Goal: Information Seeking & Learning: Learn about a topic

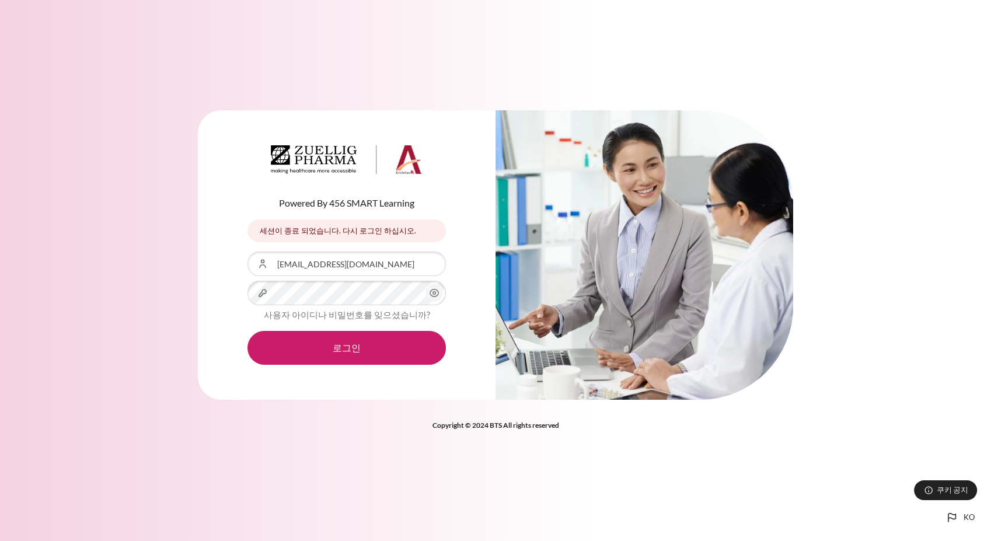
click at [433, 294] on icon "내용" at bounding box center [434, 293] width 14 height 14
click at [248, 331] on button "로그인" at bounding box center [347, 348] width 199 height 34
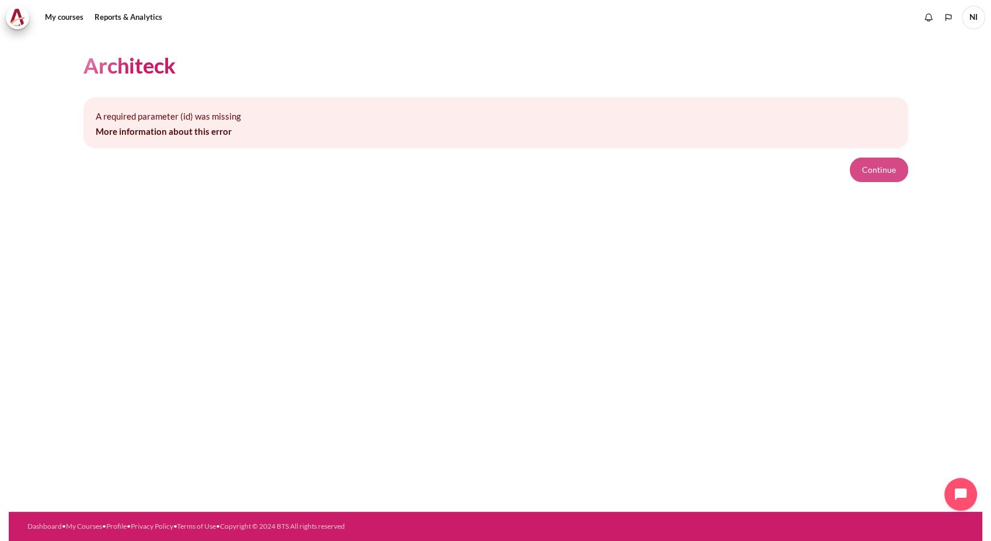
click at [887, 176] on button "Continue" at bounding box center [879, 170] width 58 height 25
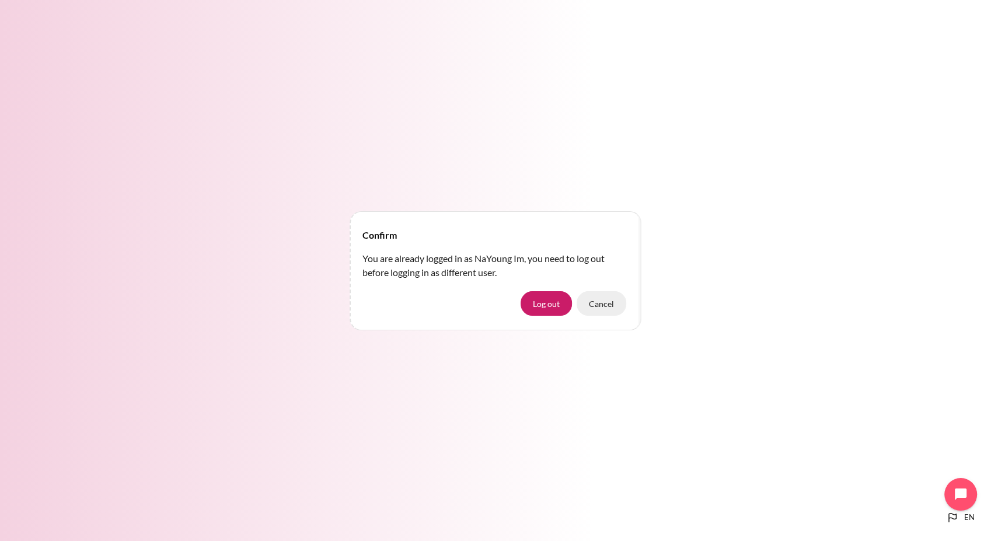
click at [610, 305] on button "Cancel" at bounding box center [602, 303] width 50 height 25
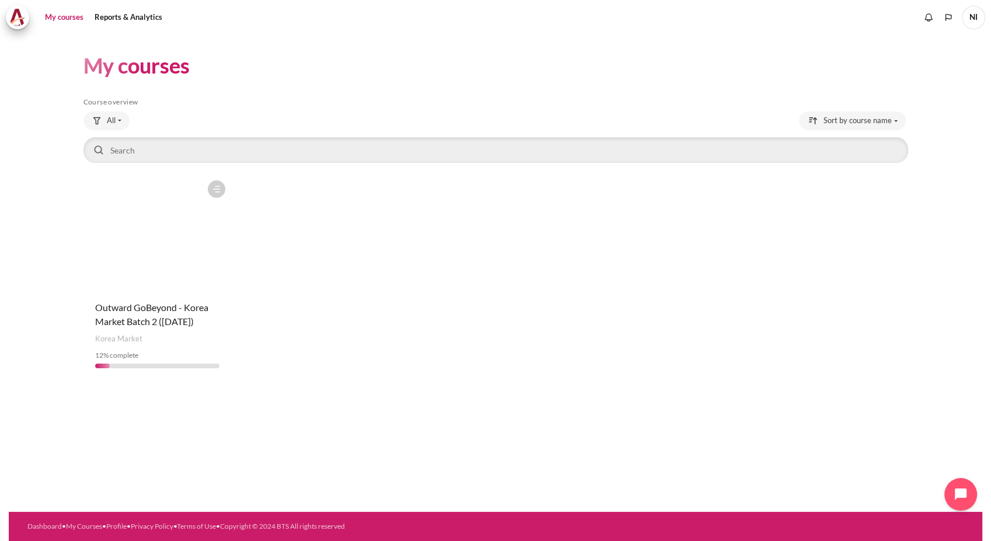
click at [135, 273] on figure "Content" at bounding box center [157, 233] width 148 height 117
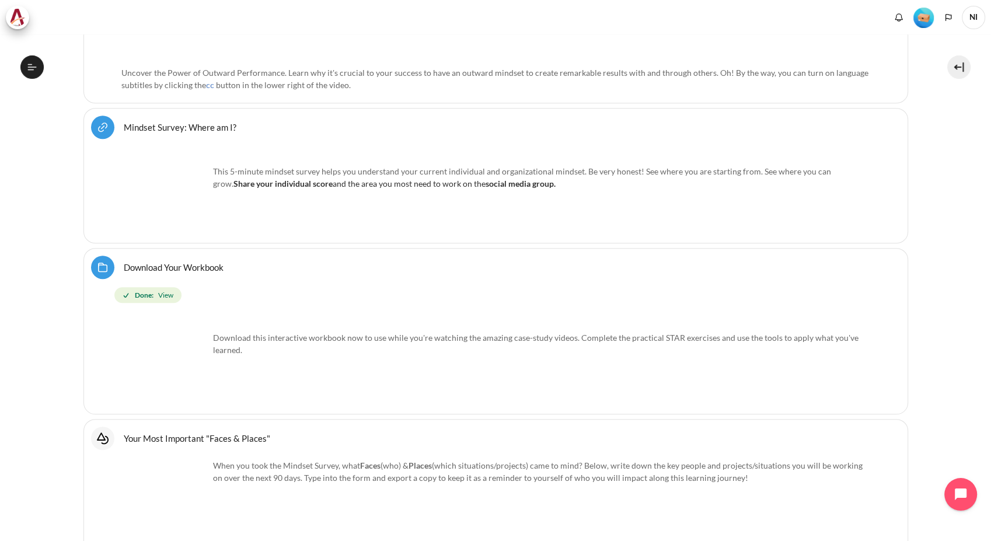
scroll to position [843, 0]
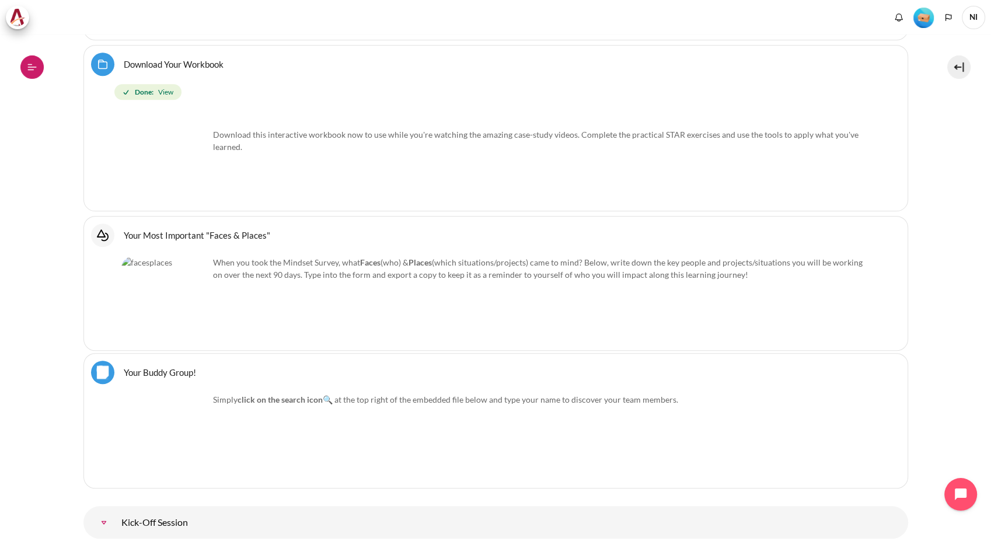
click at [25, 69] on button "Open course index" at bounding box center [31, 66] width 23 height 23
click at [27, 66] on icon at bounding box center [32, 67] width 11 height 11
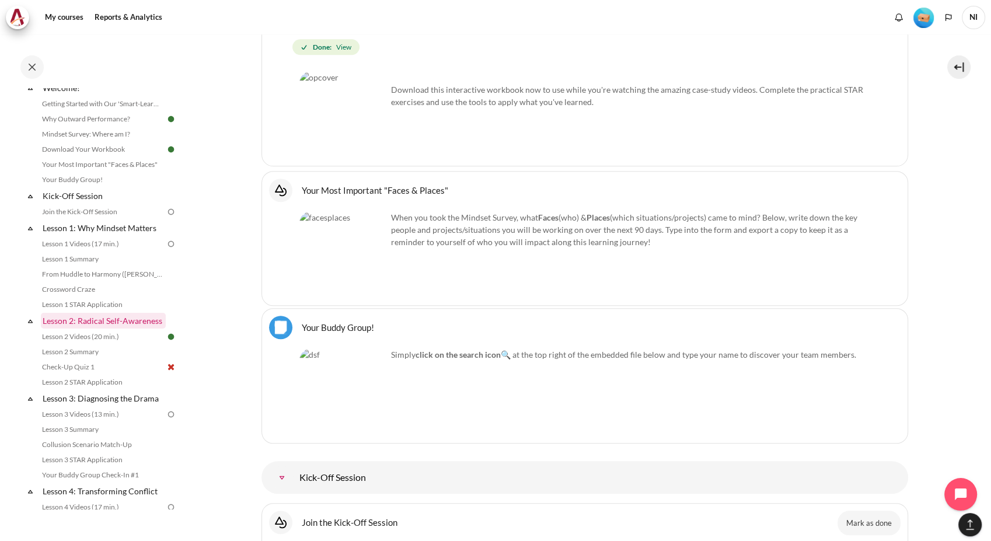
scroll to position [65, 0]
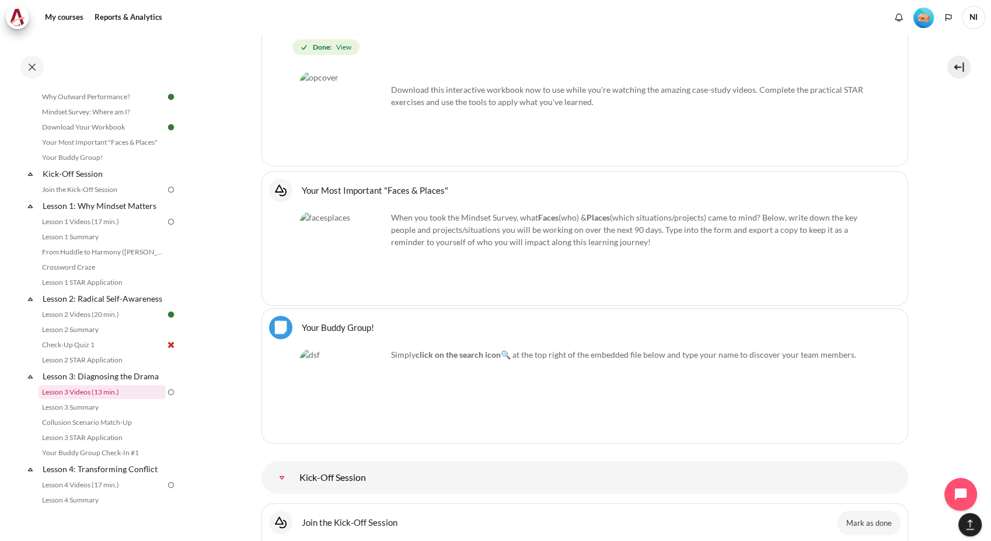
click at [96, 399] on link "Lesson 3 Videos (13 min.)" at bounding box center [102, 392] width 127 height 14
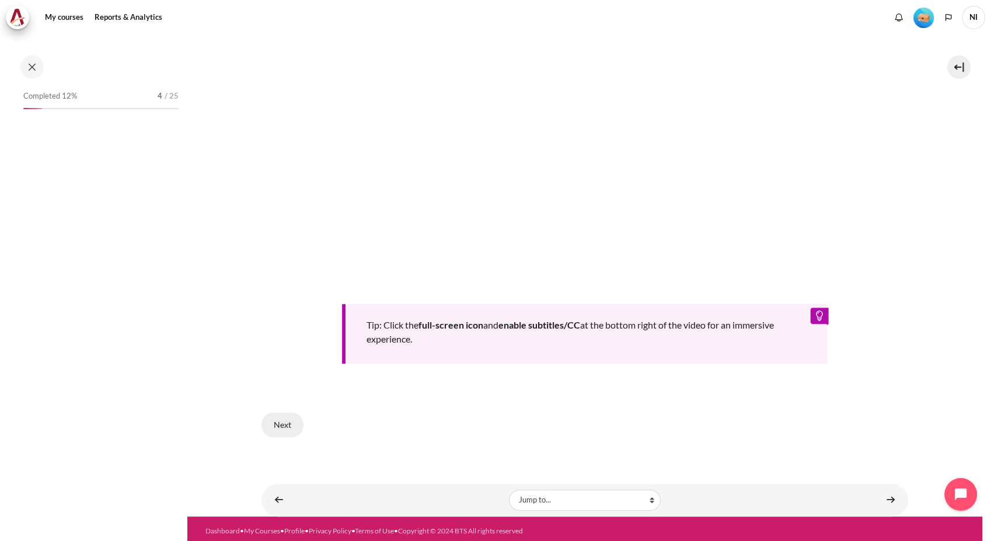
scroll to position [170, 0]
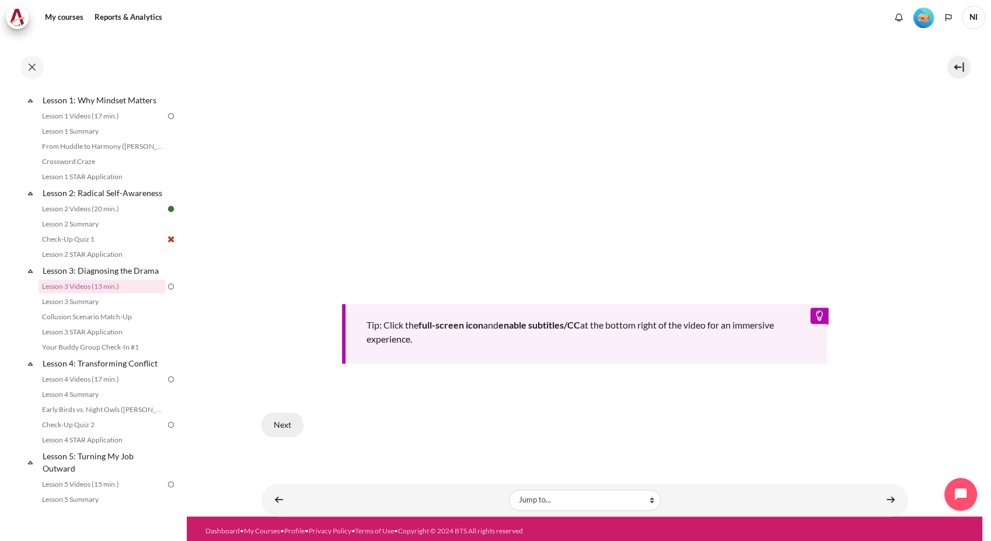
click at [283, 417] on button "Next" at bounding box center [283, 425] width 42 height 25
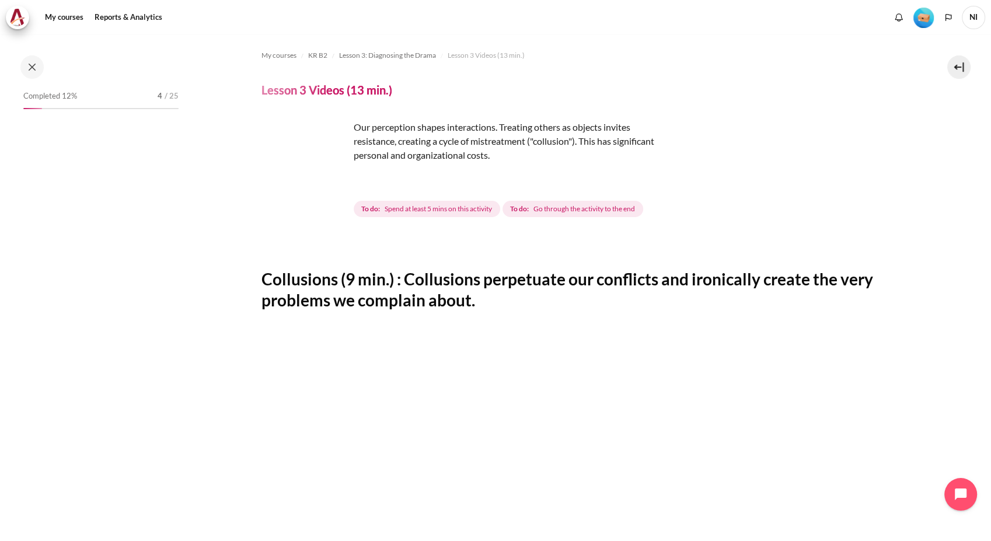
scroll to position [170, 0]
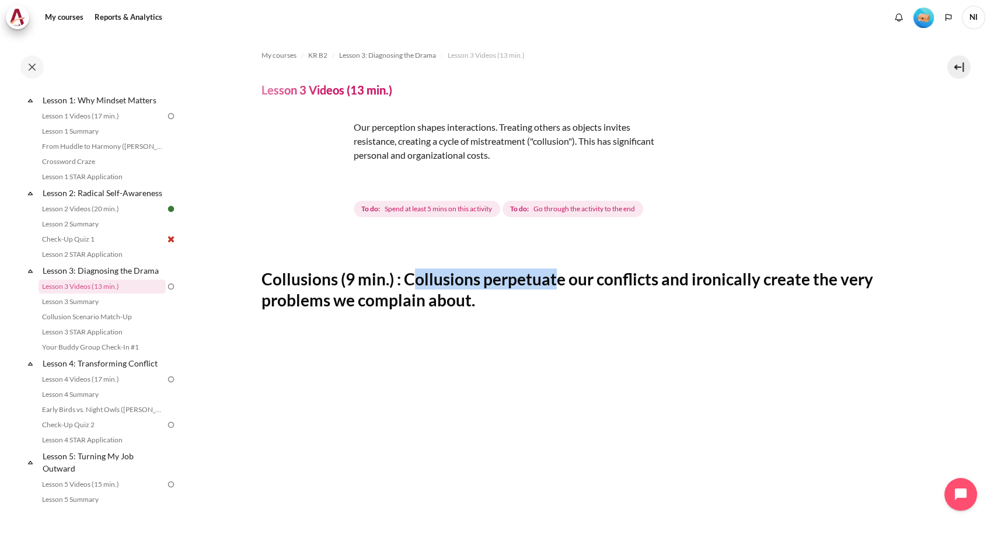
drag, startPoint x: 410, startPoint y: 276, endPoint x: 546, endPoint y: 286, distance: 137.0
click at [546, 286] on h2 "Collusions (9 min.) : Collusions perpetuate our conflicts and ironically create…" at bounding box center [585, 290] width 647 height 43
drag, startPoint x: 546, startPoint y: 286, endPoint x: 430, endPoint y: 276, distance: 116.6
click at [430, 276] on h2 "Collusions (9 min.) : Collusions perpetuate our conflicts and ironically create…" at bounding box center [585, 290] width 647 height 43
drag, startPoint x: 406, startPoint y: 274, endPoint x: 509, endPoint y: 297, distance: 105.9
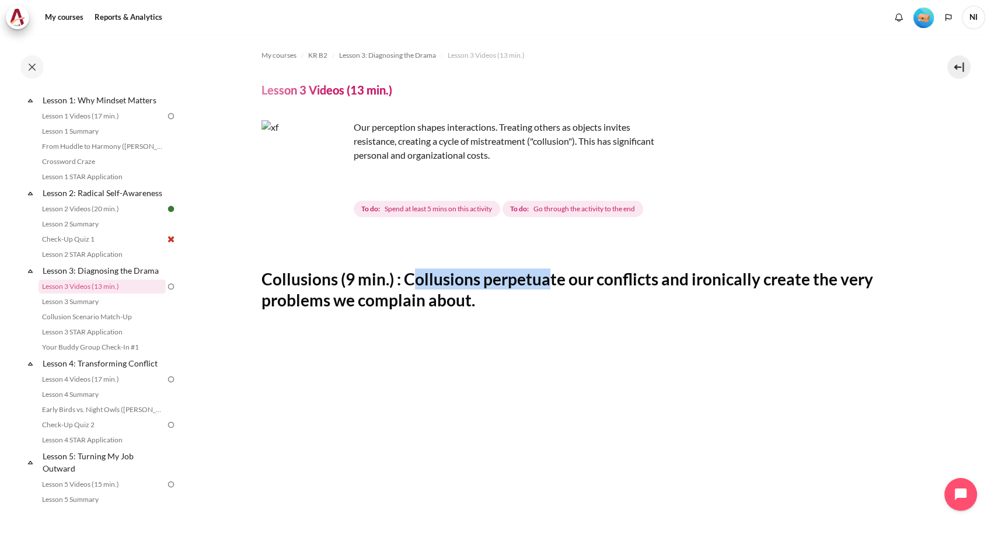
click at [509, 297] on h2 "Collusions (9 min.) : Collusions perpetuate our conflicts and ironically create…" at bounding box center [585, 290] width 647 height 43
copy h2 "Collusions perpetuate our conflicts and ironically create the very problems we …"
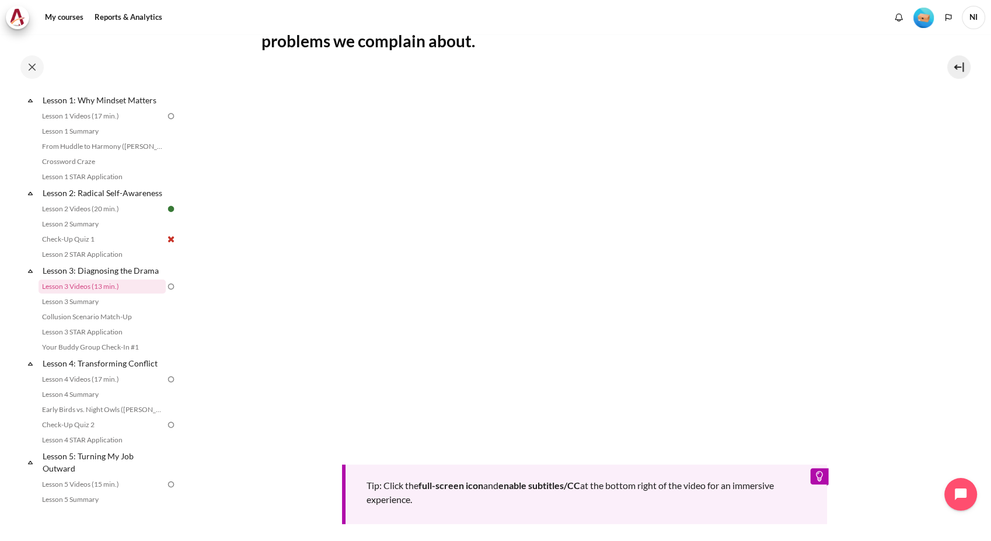
scroll to position [420, 0]
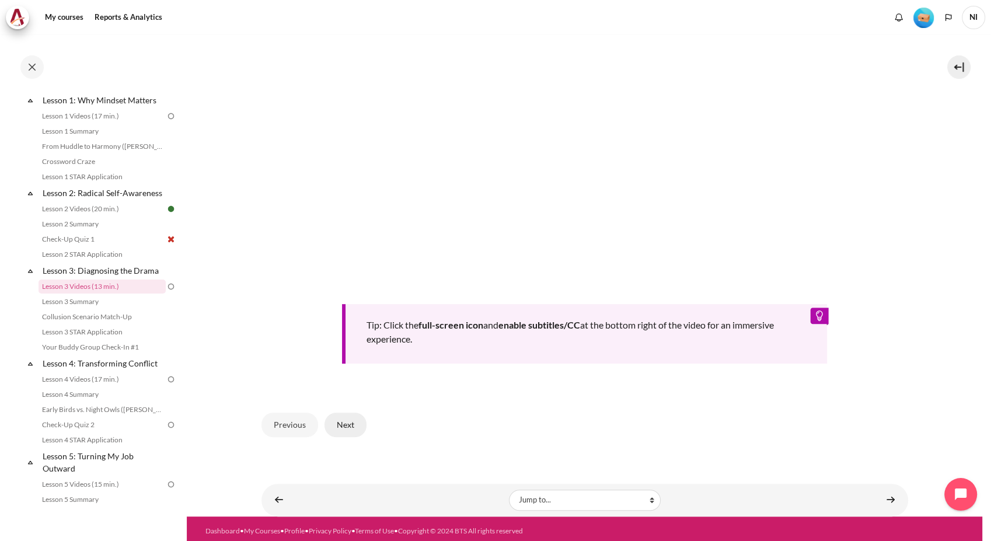
click at [349, 423] on button "Next" at bounding box center [346, 425] width 42 height 25
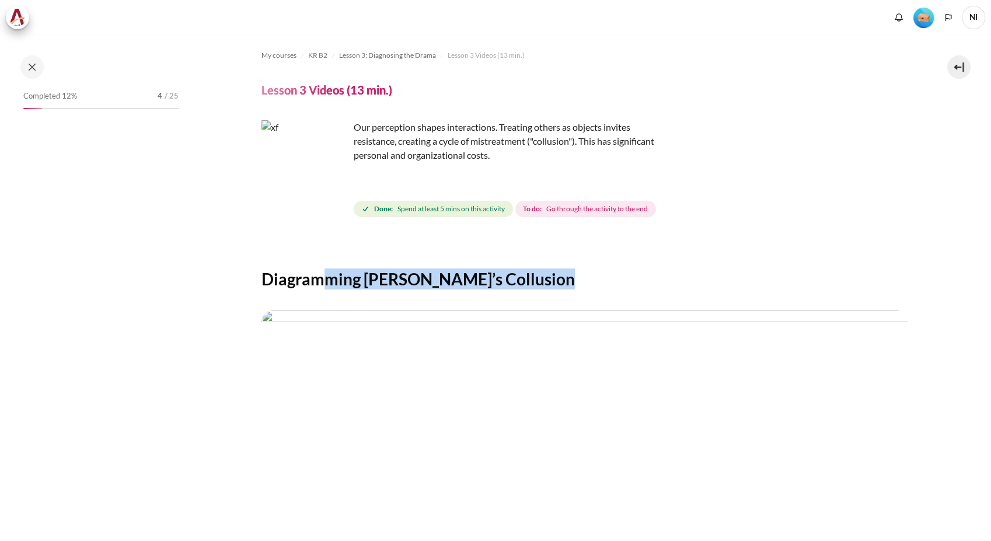
drag, startPoint x: 0, startPoint y: 0, endPoint x: 512, endPoint y: 297, distance: 592.0
click at [512, 297] on div "Diagramming [PERSON_NAME]’s Collusion Previous End of lesson" at bounding box center [585, 485] width 647 height 497
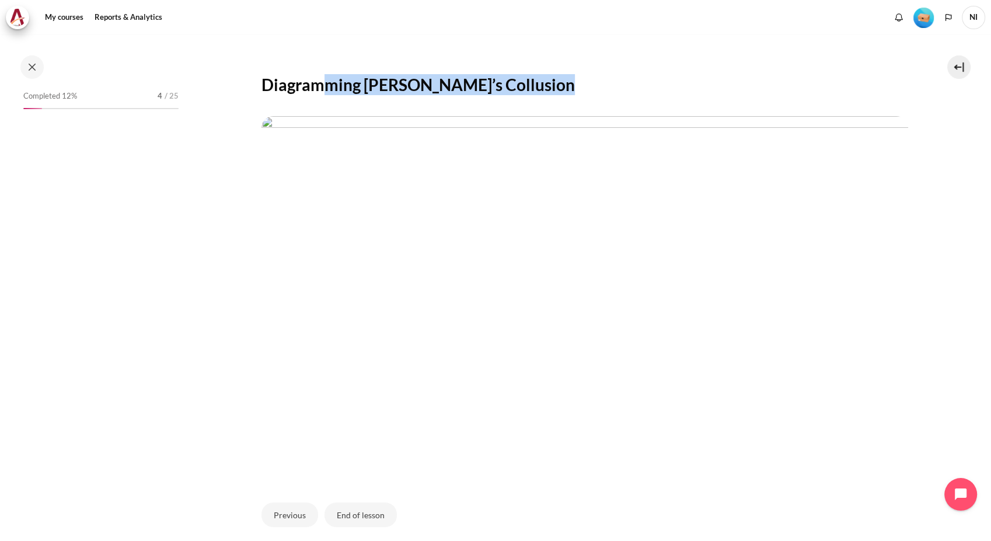
scroll to position [170, 0]
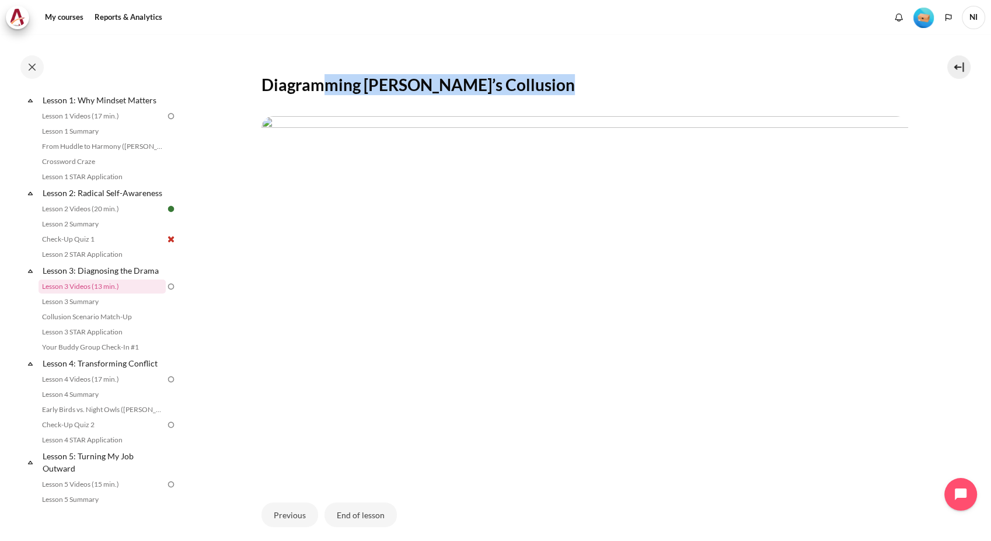
click at [739, 161] on img "Content" at bounding box center [585, 298] width 647 height 364
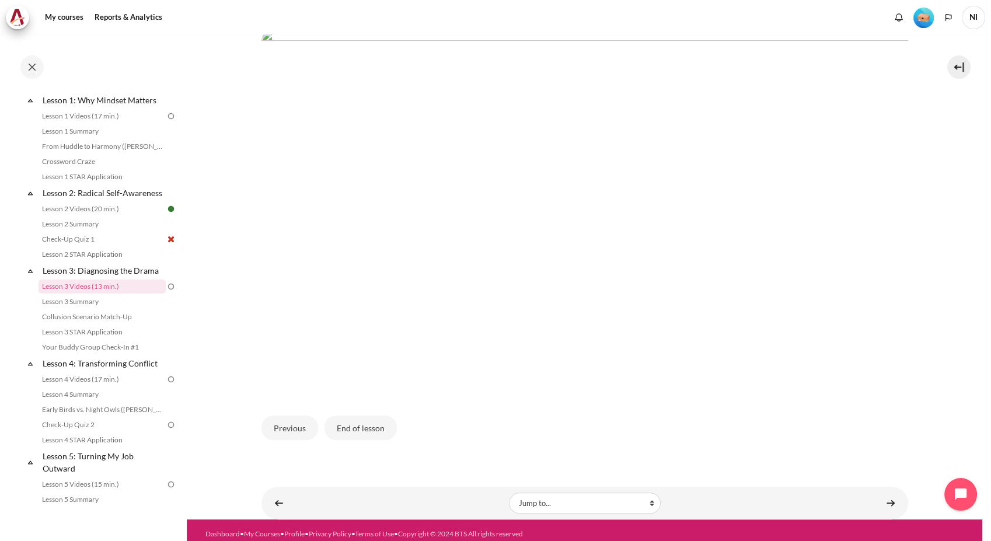
scroll to position [285, 0]
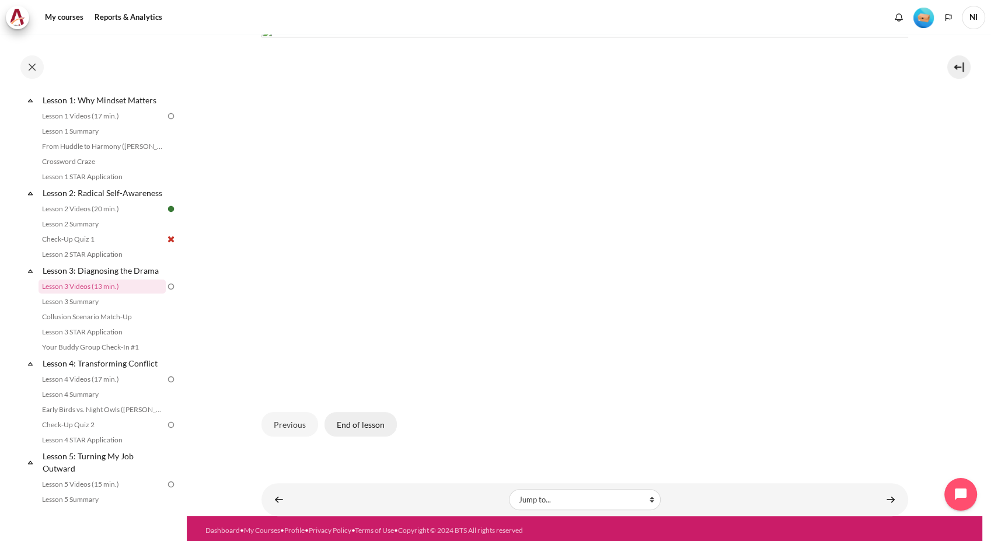
click at [369, 431] on button "End of lesson" at bounding box center [361, 424] width 72 height 25
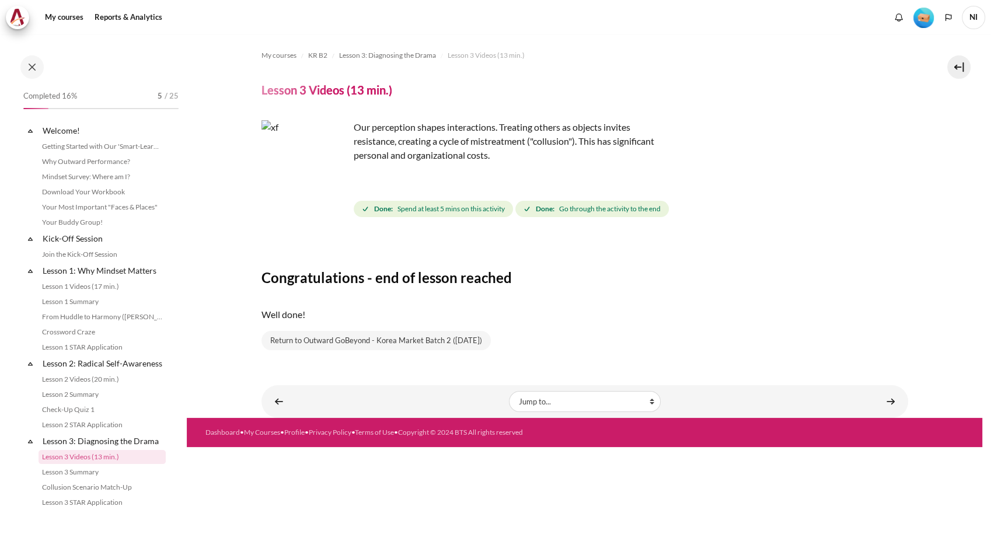
scroll to position [170, 0]
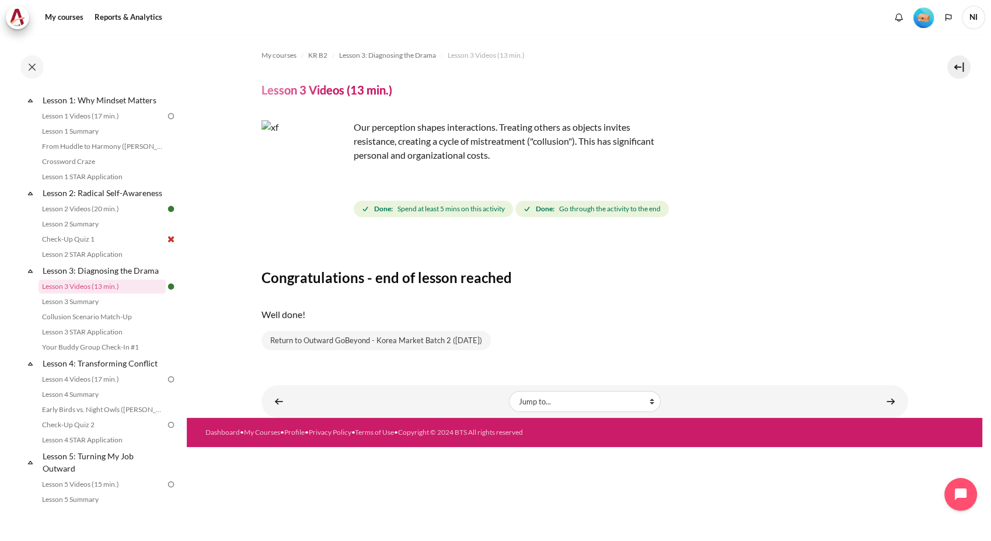
click at [328, 187] on img "Content" at bounding box center [306, 164] width 88 height 88
click at [892, 398] on link "Content" at bounding box center [890, 401] width 23 height 23
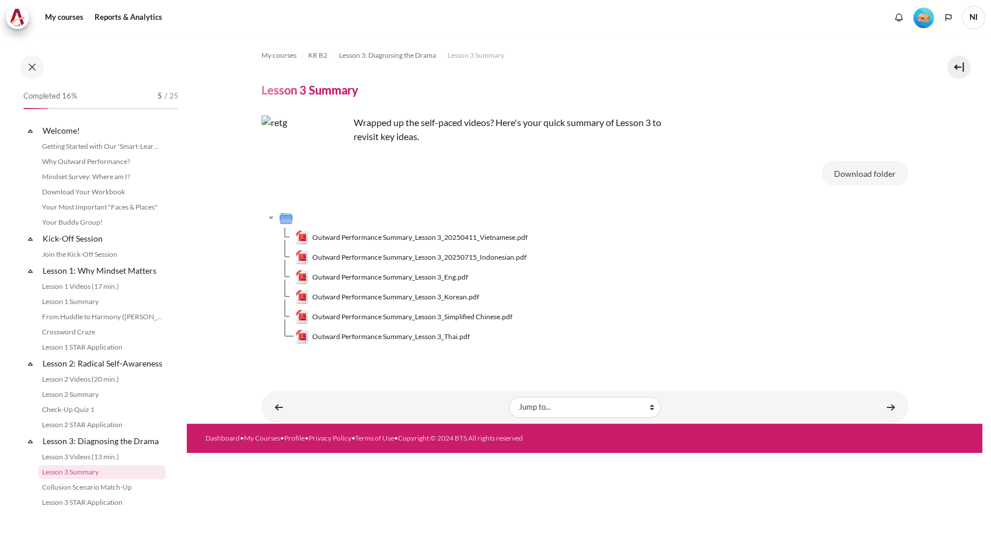
scroll to position [186, 0]
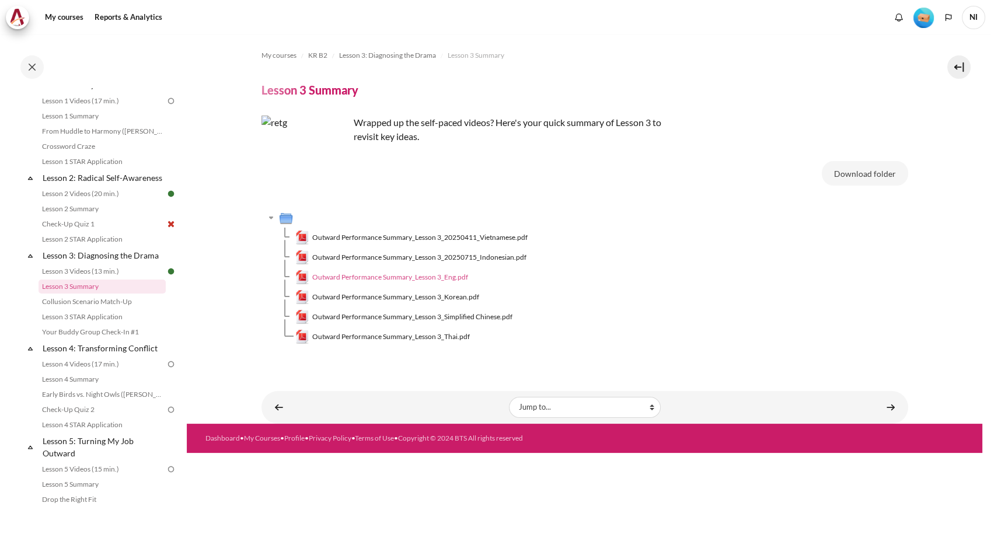
click at [455, 279] on span "Outward Performance Summary_Lesson 3_Eng.pdf" at bounding box center [390, 277] width 156 height 11
click at [453, 297] on span "Outward Performance Summary_Lesson 3_Korean.pdf" at bounding box center [395, 297] width 167 height 11
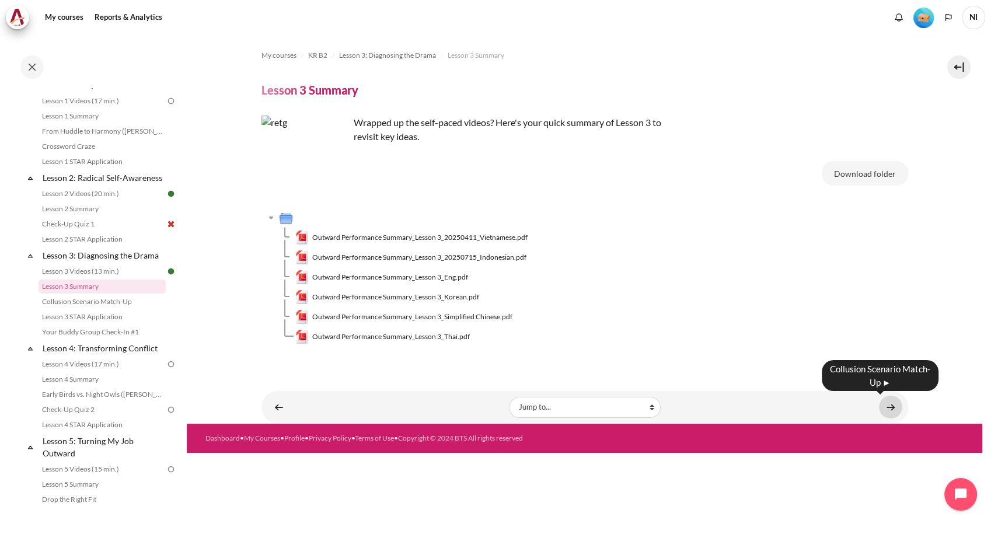
click at [886, 403] on link "Content" at bounding box center [890, 407] width 23 height 23
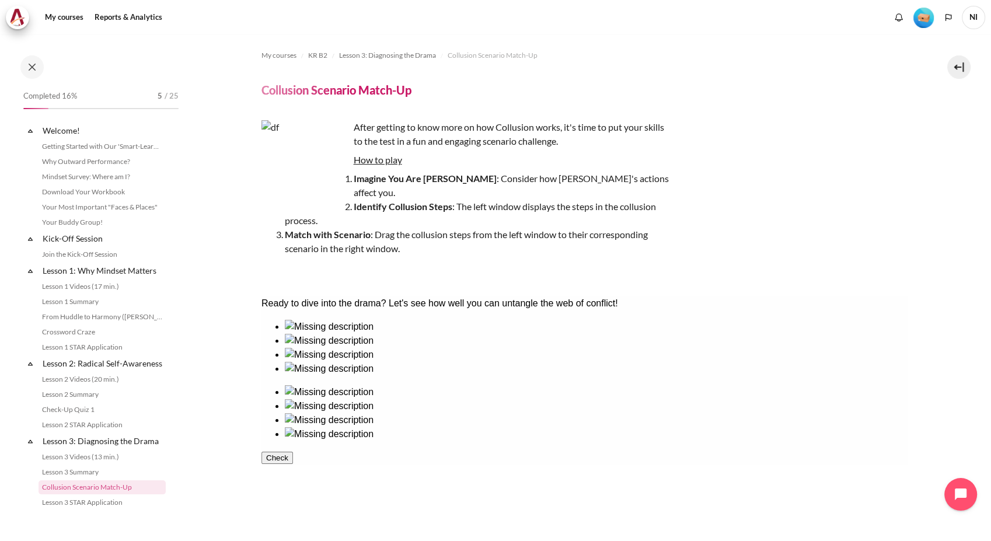
scroll to position [201, 0]
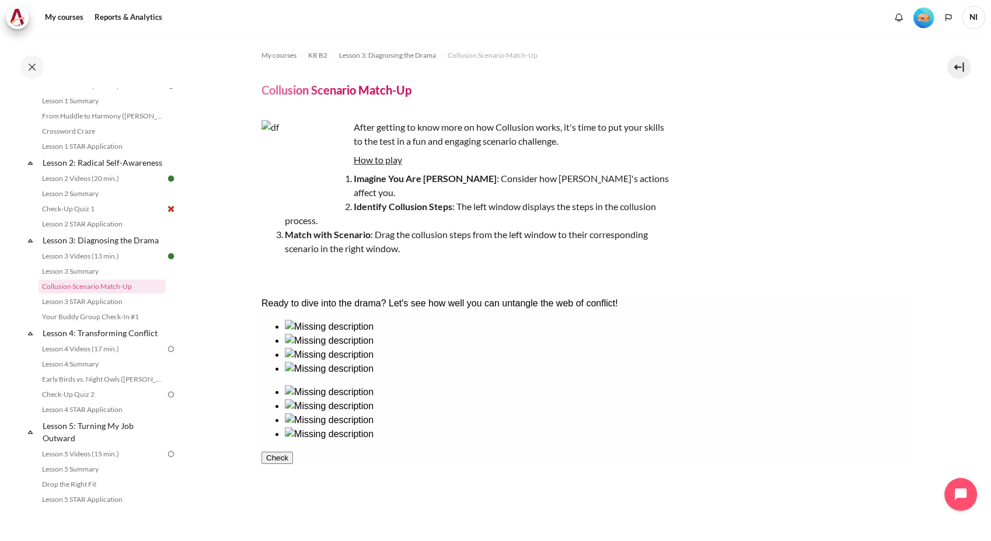
click at [626, 385] on ul at bounding box center [584, 413] width 647 height 56
drag, startPoint x: 316, startPoint y: 312, endPoint x: 575, endPoint y: 319, distance: 258.8
click at [575, 311] on div "Ready to dive into the drama? Let's see how well you can untangle the web of co…" at bounding box center [584, 304] width 647 height 14
click at [331, 182] on img "Content" at bounding box center [306, 164] width 88 height 88
click at [375, 184] on strong "Imagine You Are [PERSON_NAME]" at bounding box center [425, 178] width 143 height 11
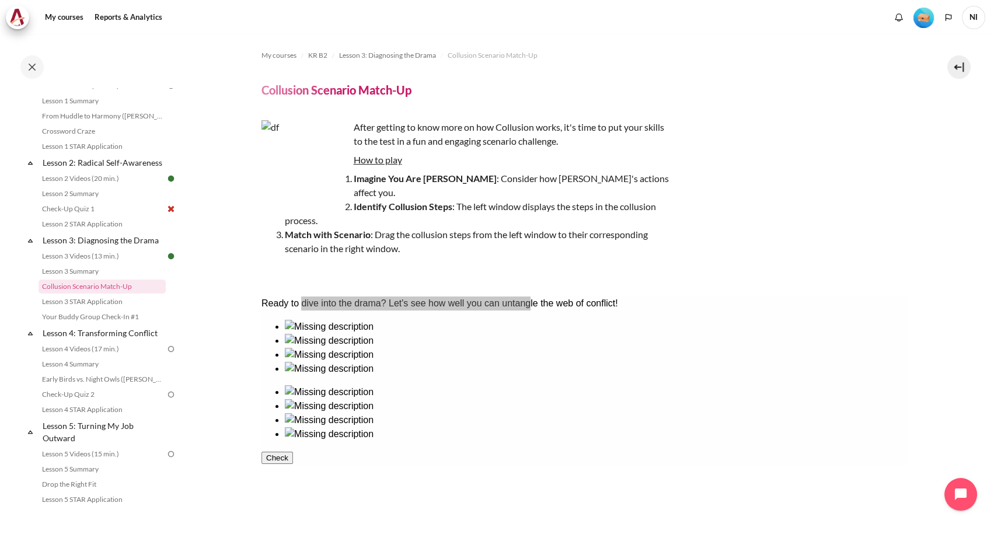
click at [451, 172] on li "Imagine You Are John : Consider how Sarah's actions affect you." at bounding box center [477, 186] width 385 height 28
click at [320, 376] on ul at bounding box center [584, 348] width 647 height 56
click at [480, 362] on div at bounding box center [596, 362] width 624 height 0
click at [639, 441] on div at bounding box center [596, 441] width 624 height 0
click at [373, 455] on img at bounding box center [328, 448] width 89 height 14
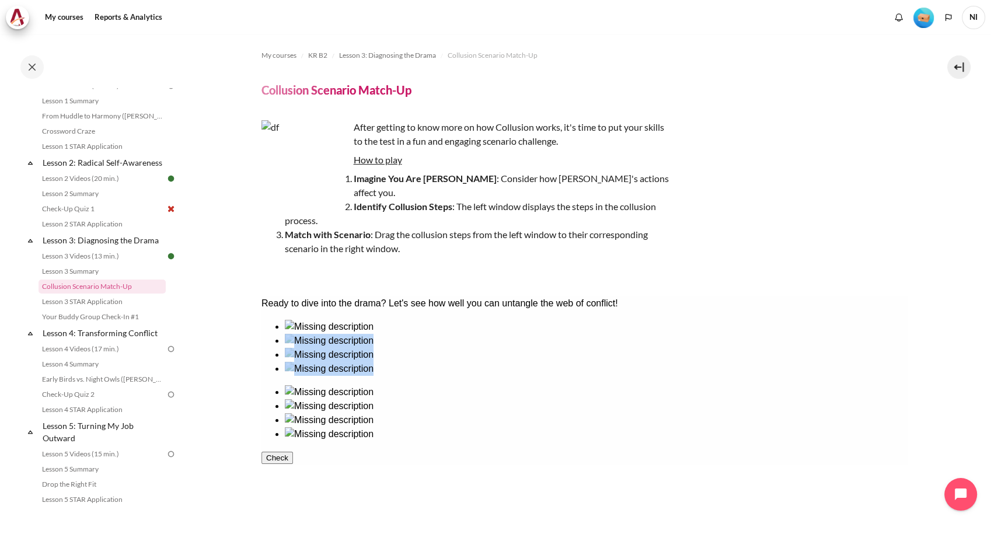
drag, startPoint x: 637, startPoint y: 466, endPoint x: 309, endPoint y: 387, distance: 337.5
click at [309, 387] on div at bounding box center [584, 380] width 647 height 121
click at [641, 441] on ul at bounding box center [584, 413] width 647 height 56
click at [319, 334] on div at bounding box center [596, 334] width 624 height 0
click at [373, 441] on img at bounding box center [328, 434] width 89 height 14
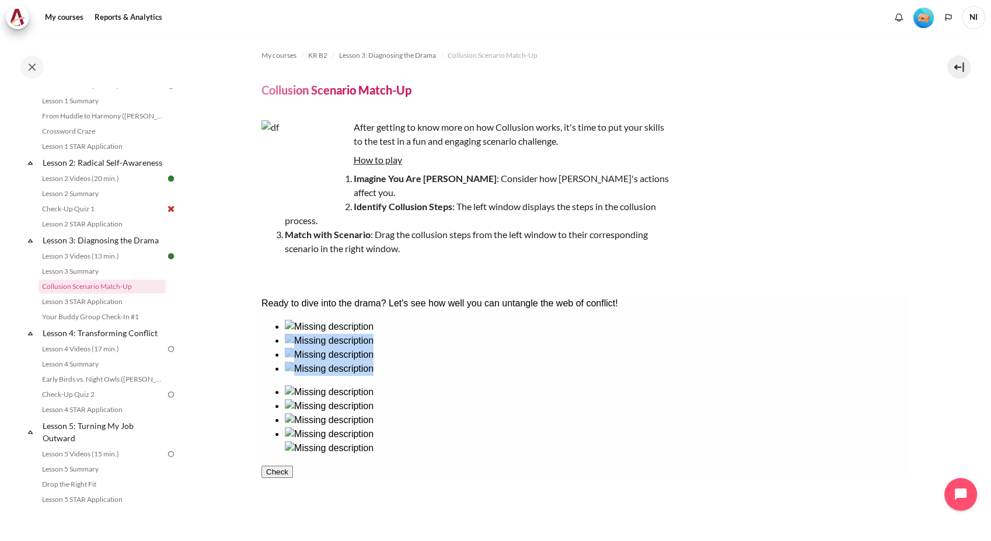
click at [469, 362] on div at bounding box center [596, 362] width 624 height 0
click at [702, 413] on div at bounding box center [596, 413] width 624 height 0
click at [308, 376] on div at bounding box center [596, 376] width 624 height 0
click at [632, 399] on div at bounding box center [596, 399] width 624 height 0
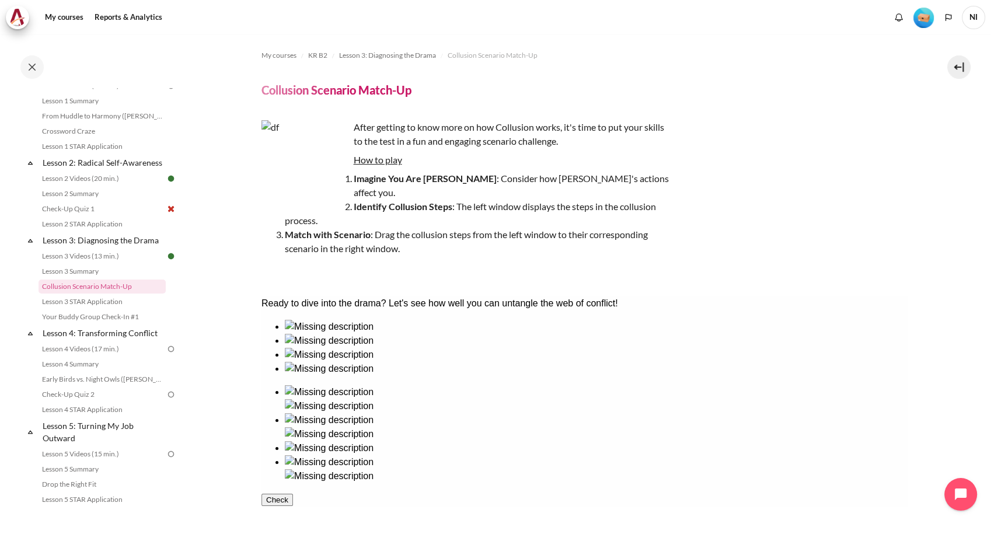
click at [390, 348] on div at bounding box center [596, 348] width 624 height 0
click at [785, 455] on div at bounding box center [596, 455] width 624 height 0
click at [293, 520] on button "Check" at bounding box center [277, 514] width 32 height 12
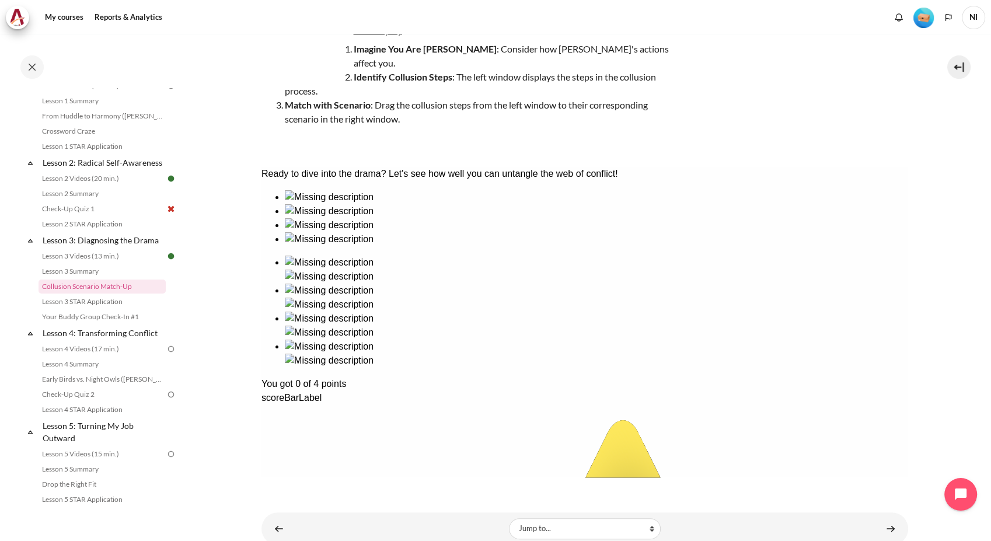
scroll to position [65, 0]
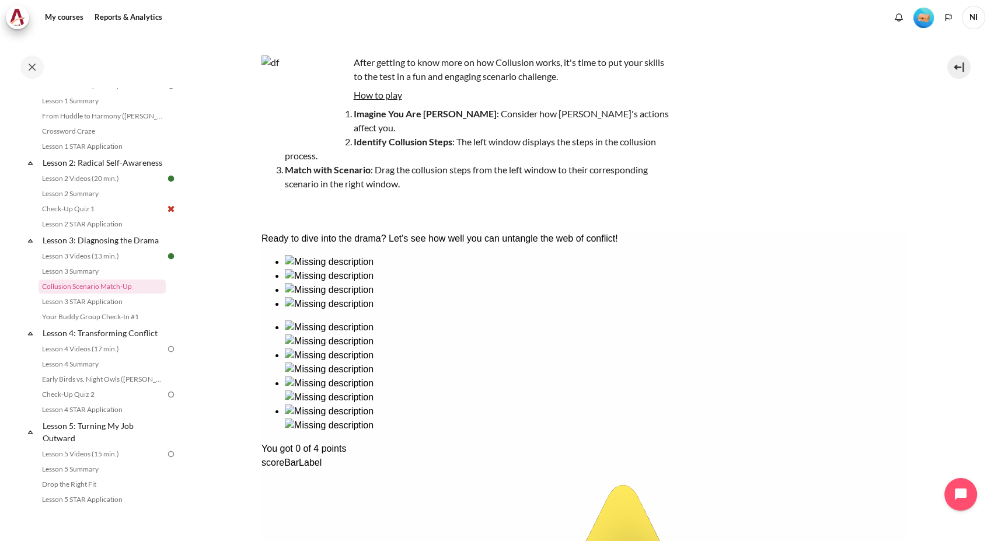
drag, startPoint x: 430, startPoint y: 294, endPoint x: 455, endPoint y: 293, distance: 24.6
click at [574, 246] on div "Ready to dive into the drama? Let's see how well you can untangle the web of co…" at bounding box center [584, 239] width 647 height 14
drag, startPoint x: 721, startPoint y: 293, endPoint x: 708, endPoint y: 290, distance: 13.7
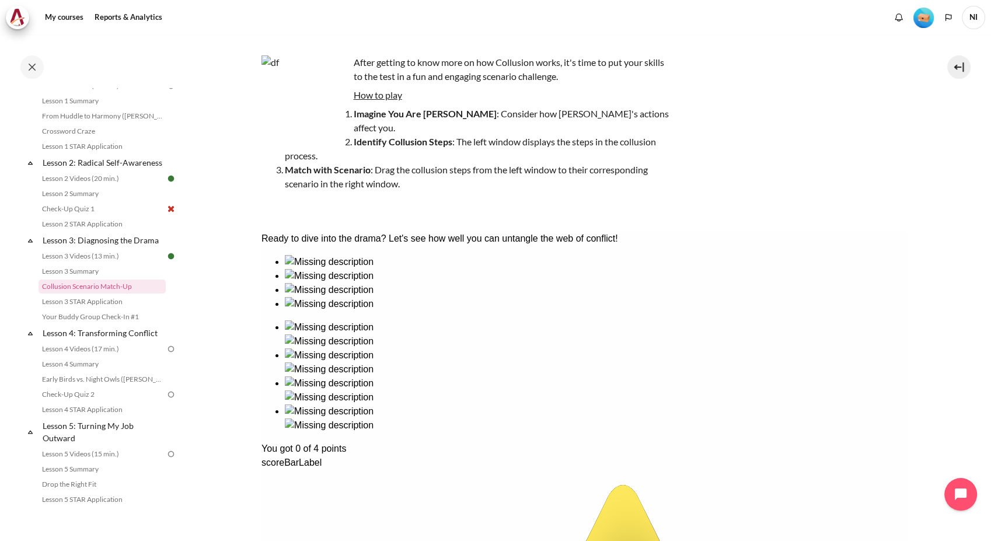
drag, startPoint x: 652, startPoint y: 288, endPoint x: 511, endPoint y: 356, distance: 156.4
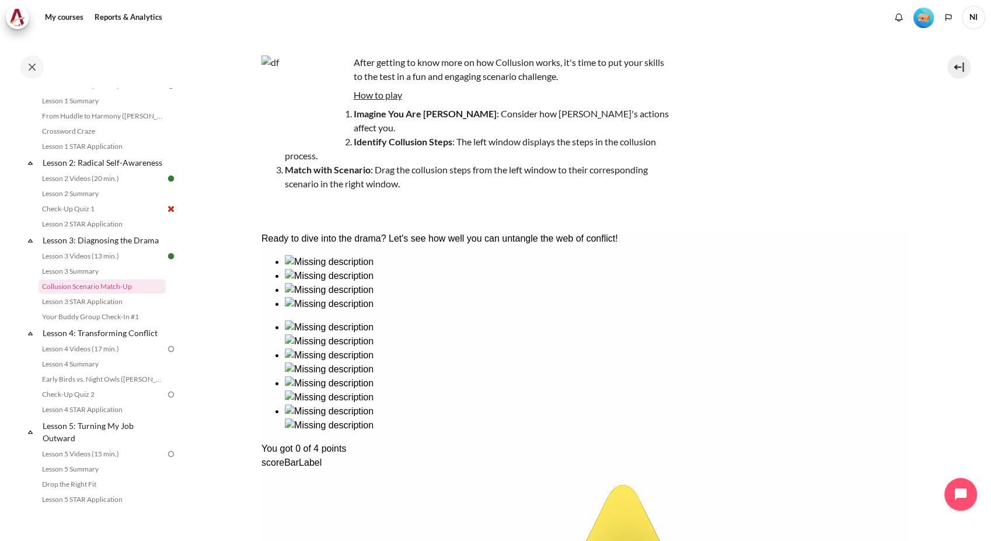
drag, startPoint x: 626, startPoint y: 380, endPoint x: 413, endPoint y: 330, distance: 219.5
drag, startPoint x: 626, startPoint y: 382, endPoint x: 534, endPoint y: 309, distance: 117.3
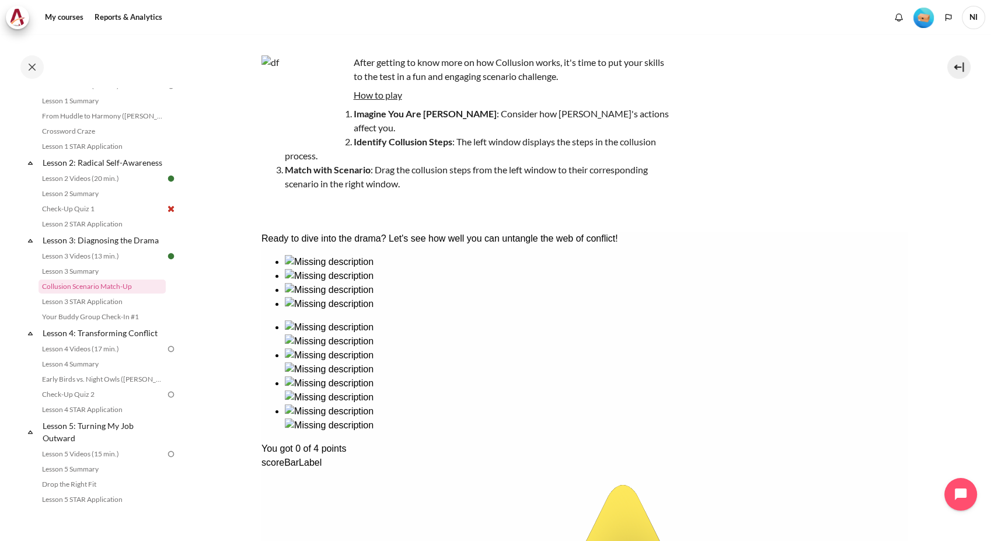
drag, startPoint x: 654, startPoint y: 367, endPoint x: 487, endPoint y: 304, distance: 178.5
drag, startPoint x: 636, startPoint y: 295, endPoint x: 500, endPoint y: 283, distance: 136.5
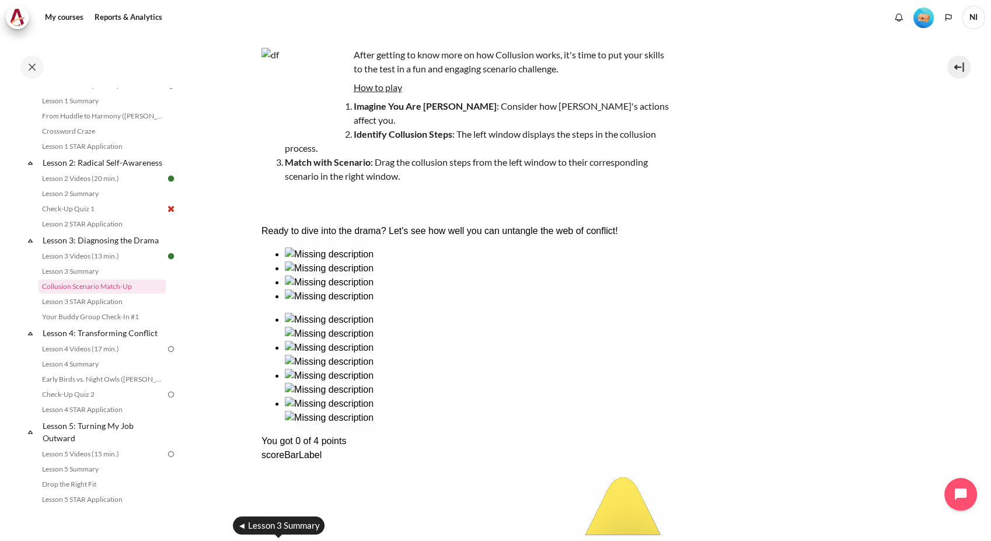
scroll to position [0, 0]
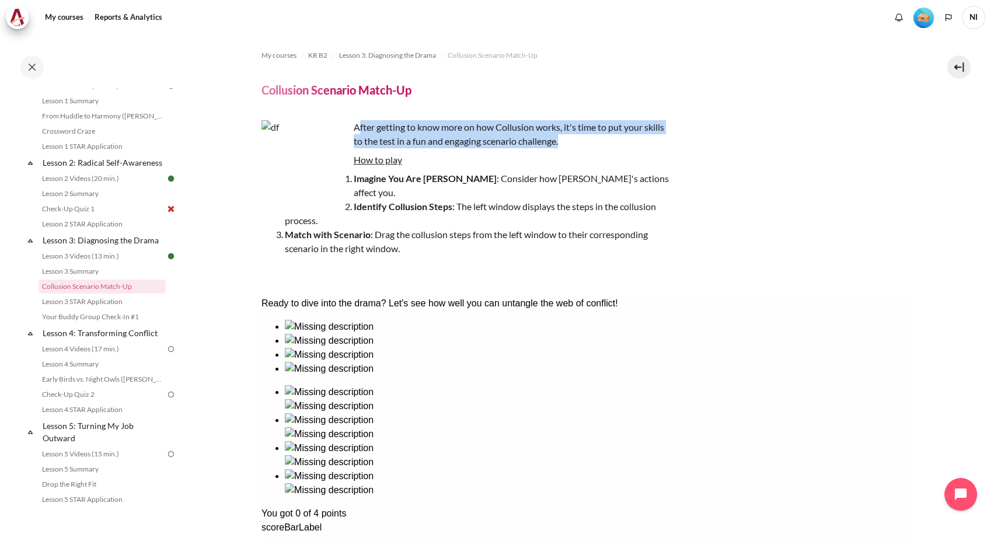
drag, startPoint x: 359, startPoint y: 128, endPoint x: 642, endPoint y: 137, distance: 283.3
click at [642, 137] on p "After getting to know more on how Collusion works, it's time to put your skills…" at bounding box center [466, 134] width 409 height 28
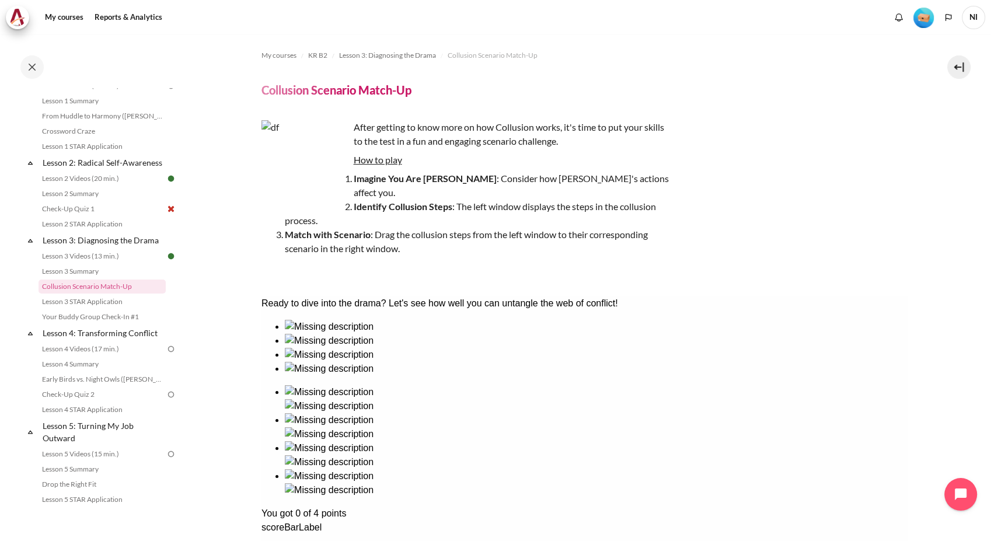
drag, startPoint x: 642, startPoint y: 137, endPoint x: 490, endPoint y: 161, distance: 153.7
click at [490, 161] on p "How to play" at bounding box center [466, 160] width 409 height 14
drag, startPoint x: 383, startPoint y: 142, endPoint x: 541, endPoint y: 145, distance: 157.7
click at [541, 145] on p "After getting to know more on how Collusion works, it's time to put your skills…" at bounding box center [466, 134] width 409 height 28
drag, startPoint x: 364, startPoint y: 178, endPoint x: 628, endPoint y: 177, distance: 263.9
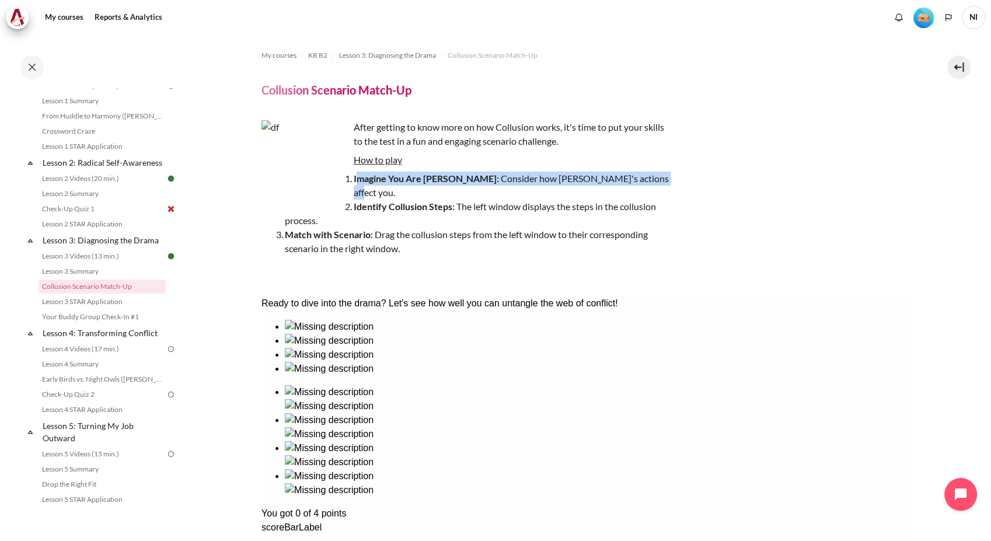
click at [628, 177] on li "Imagine You Are John : Consider how Sarah's actions affect you." at bounding box center [477, 186] width 385 height 28
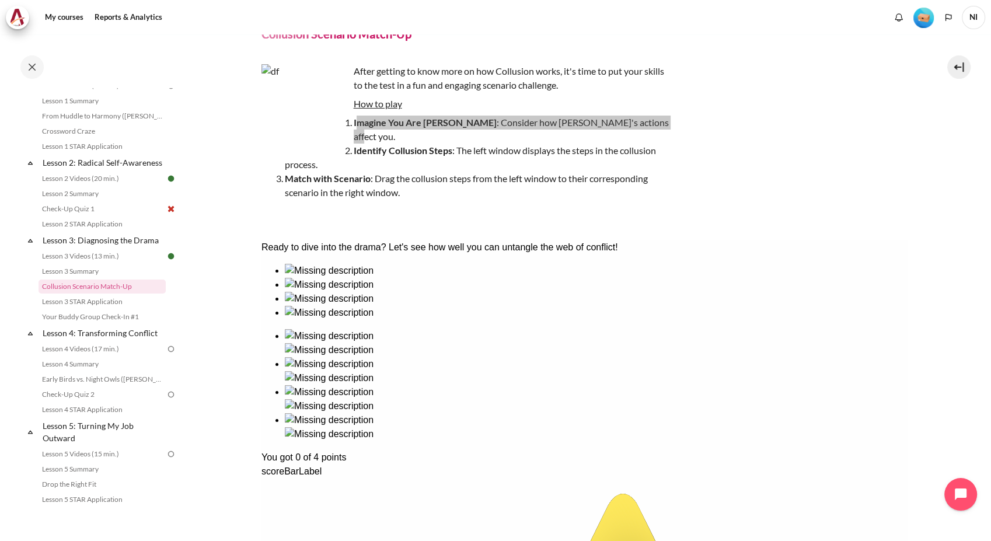
scroll to position [148, 0]
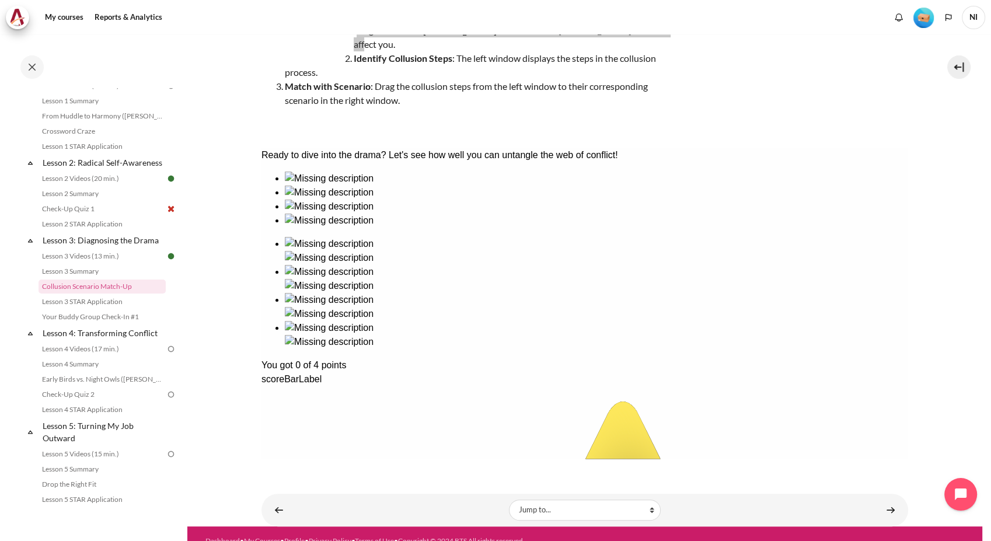
click at [646, 500] on select "Jump to... Getting Started with Our 'Smart-Learning' Platform Why Outward Perfo…" at bounding box center [585, 510] width 152 height 21
click at [263, 494] on div "Jump to... Jump to... Getting Started with Our 'Smart-Learning' Platform Why Ou…" at bounding box center [585, 510] width 647 height 33
click at [283, 499] on link "Content" at bounding box center [278, 510] width 23 height 23
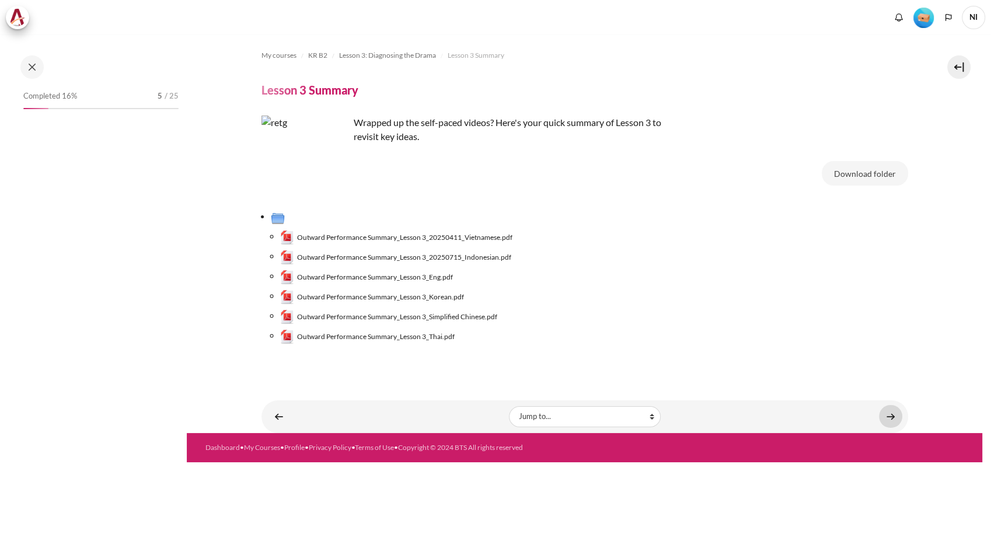
click at [893, 410] on link "Content" at bounding box center [890, 416] width 23 height 23
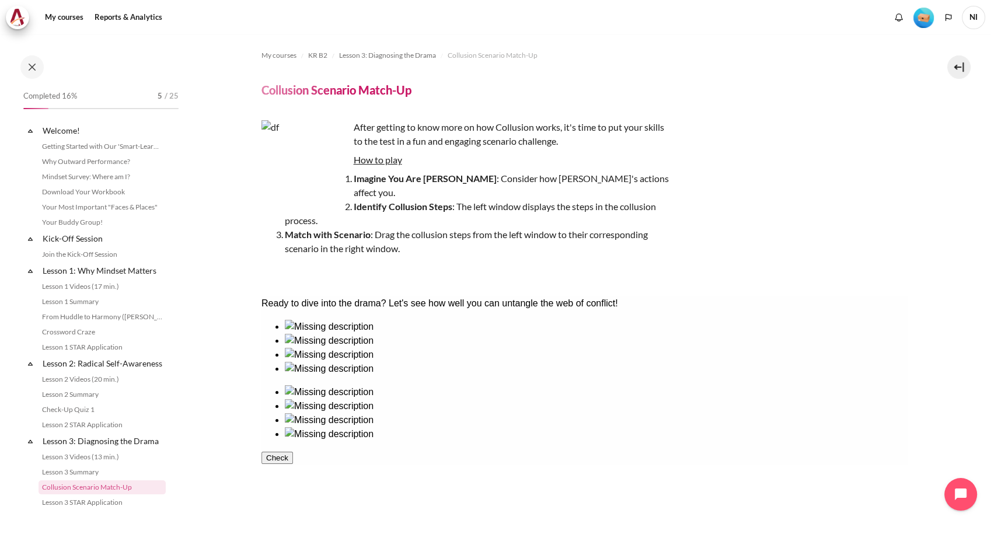
scroll to position [201, 0]
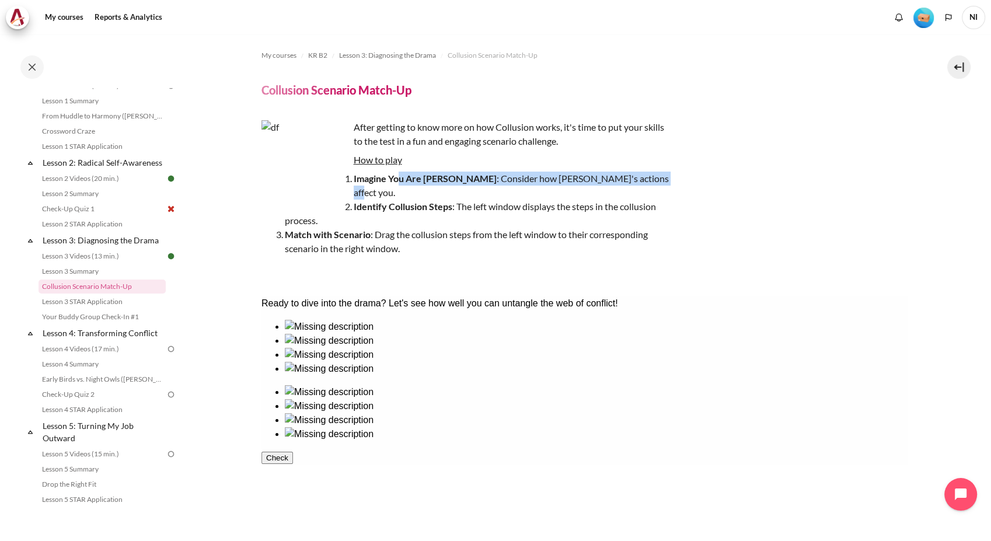
drag, startPoint x: 399, startPoint y: 167, endPoint x: 610, endPoint y: 182, distance: 211.9
click at [610, 182] on div "After getting to know more on how Collusion works, it's time to put your skills…" at bounding box center [466, 199] width 409 height 159
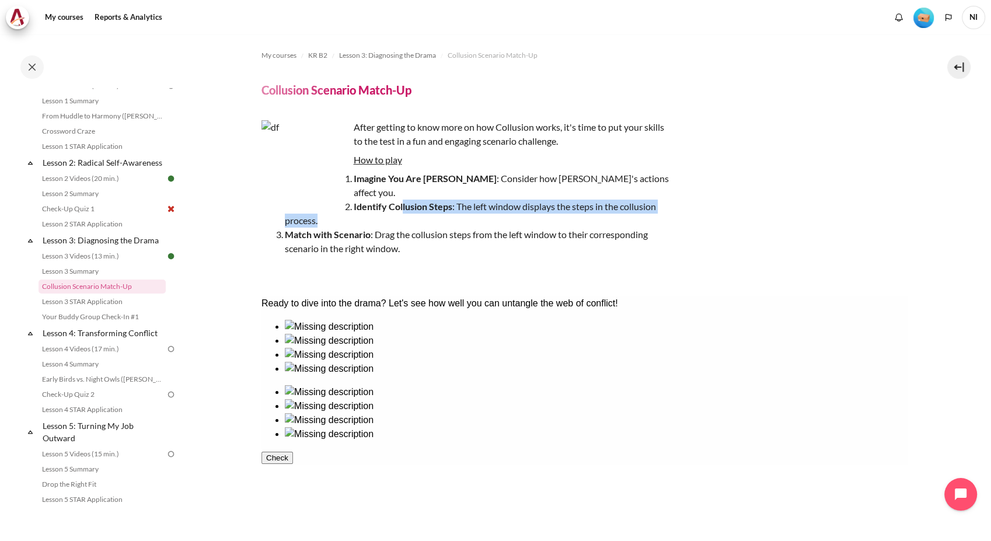
drag, startPoint x: 402, startPoint y: 194, endPoint x: 676, endPoint y: 208, distance: 274.8
click at [676, 208] on div "After getting to know more on how Collusion works, it's time to put your skills…" at bounding box center [585, 199] width 647 height 159
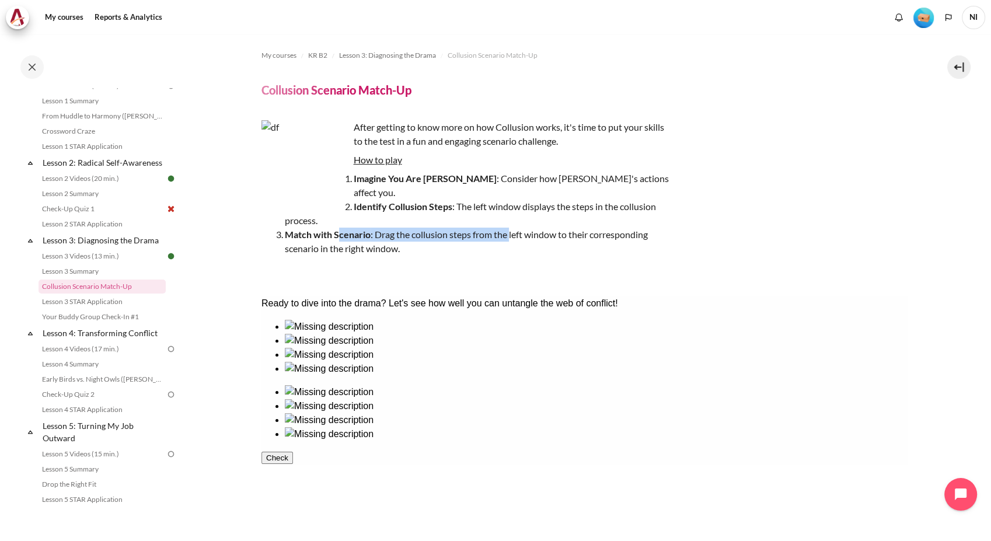
drag, startPoint x: 340, startPoint y: 227, endPoint x: 511, endPoint y: 225, distance: 171.1
click at [511, 228] on li "Match with Scenario : Drag the collusion steps from the left window to their co…" at bounding box center [477, 242] width 385 height 28
drag, startPoint x: 322, startPoint y: 387, endPoint x: 630, endPoint y: 467, distance: 318.5
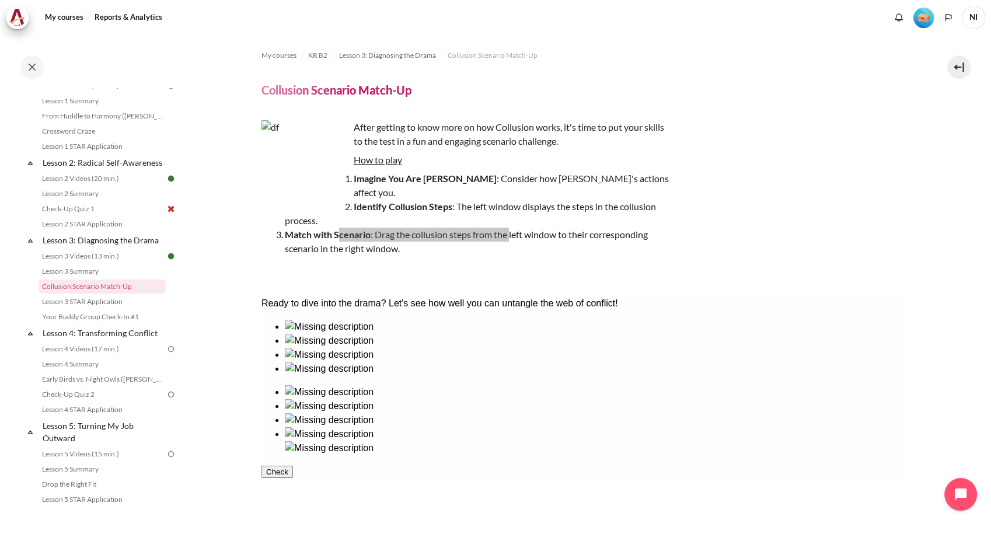
drag, startPoint x: 619, startPoint y: 448, endPoint x: 629, endPoint y: 395, distance: 54.2
click at [301, 389] on div at bounding box center [584, 387] width 647 height 135
click at [373, 439] on img at bounding box center [328, 434] width 89 height 14
drag, startPoint x: 643, startPoint y: 451, endPoint x: 647, endPoint y: 477, distance: 26.5
click at [647, 441] on ul at bounding box center [584, 413] width 647 height 56
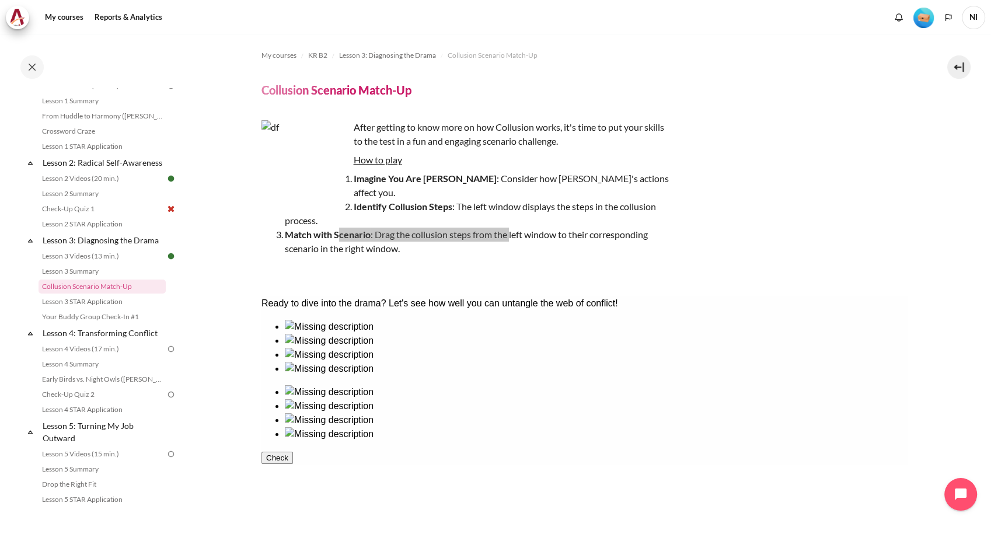
drag, startPoint x: 722, startPoint y: 377, endPoint x: 725, endPoint y: 404, distance: 27.6
click at [719, 403] on ul at bounding box center [584, 413] width 647 height 56
drag, startPoint x: 329, startPoint y: 385, endPoint x: 645, endPoint y: 471, distance: 327.2
drag, startPoint x: 645, startPoint y: 471, endPoint x: 642, endPoint y: 476, distance: 6.3
click at [373, 455] on img at bounding box center [328, 448] width 89 height 14
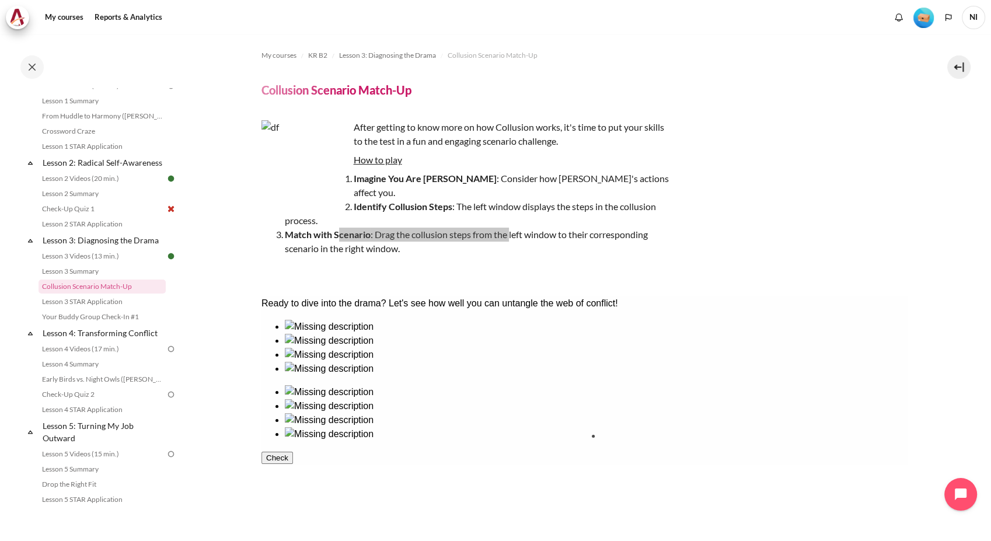
drag, startPoint x: 318, startPoint y: 382, endPoint x: 652, endPoint y: 466, distance: 344.2
drag, startPoint x: 389, startPoint y: 402, endPoint x: 793, endPoint y: 413, distance: 404.2
drag, startPoint x: 305, startPoint y: 466, endPoint x: 623, endPoint y: 394, distance: 325.6
drag, startPoint x: 445, startPoint y: 393, endPoint x: 695, endPoint y: 393, distance: 249.9
click at [293, 520] on button "Check" at bounding box center [277, 514] width 32 height 12
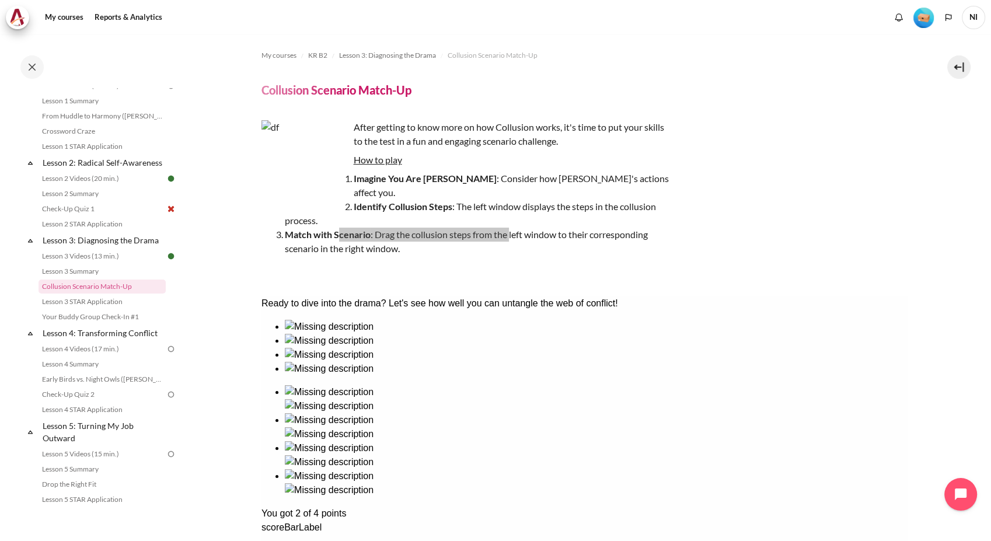
scroll to position [130, 0]
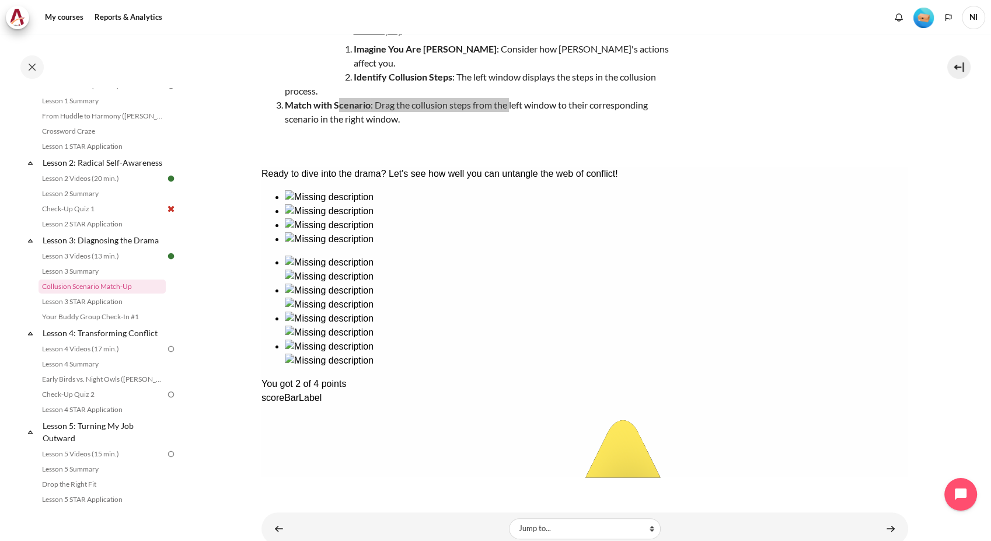
drag, startPoint x: 639, startPoint y: 204, endPoint x: 639, endPoint y: 217, distance: 12.3
drag, startPoint x: 616, startPoint y: 244, endPoint x: 353, endPoint y: 239, distance: 262.8
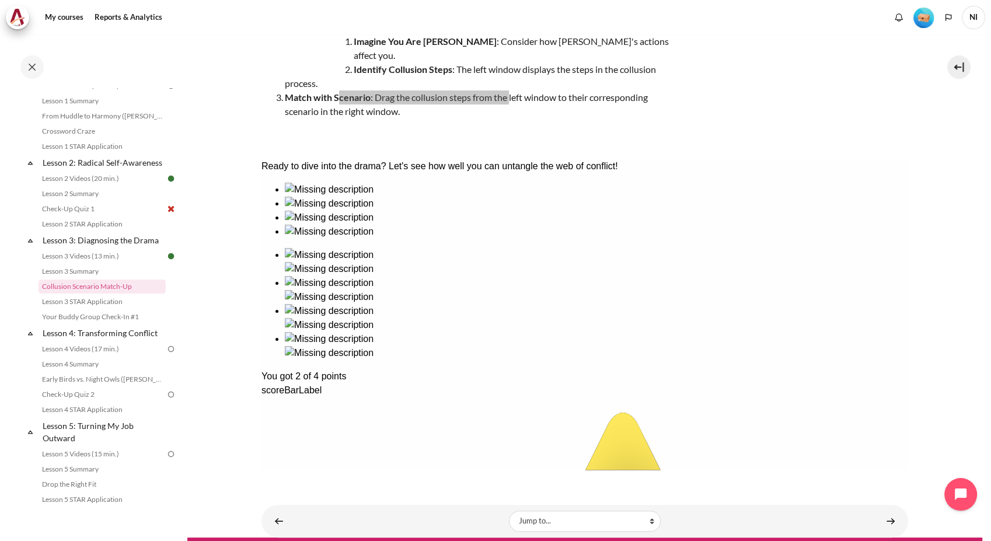
scroll to position [148, 0]
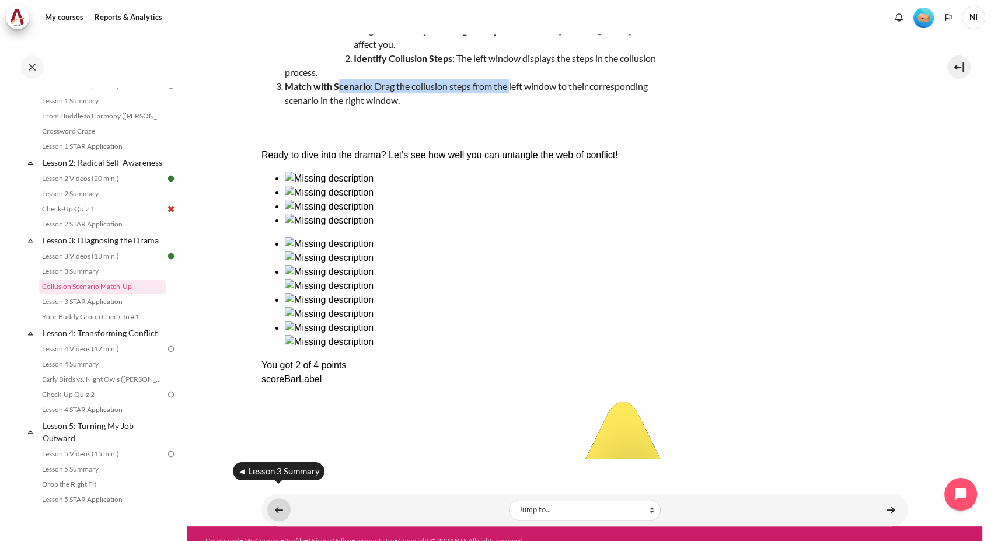
click at [276, 499] on link "Content" at bounding box center [278, 510] width 23 height 23
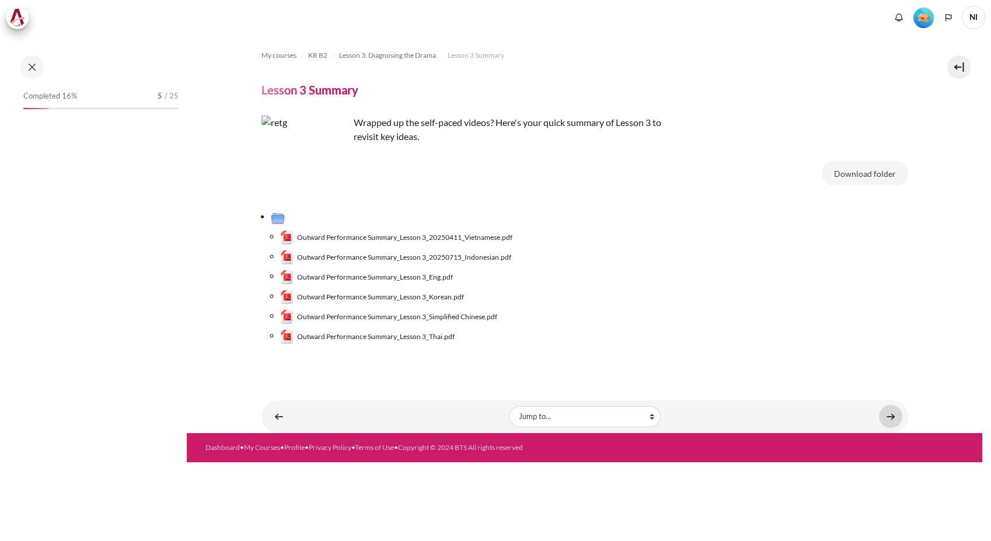
click at [893, 415] on link "Content" at bounding box center [890, 416] width 23 height 23
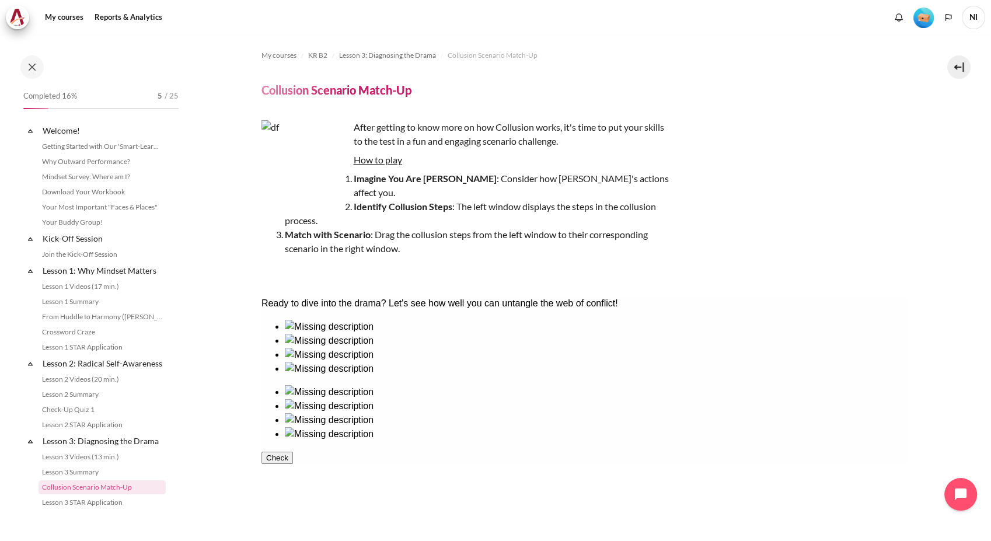
scroll to position [201, 0]
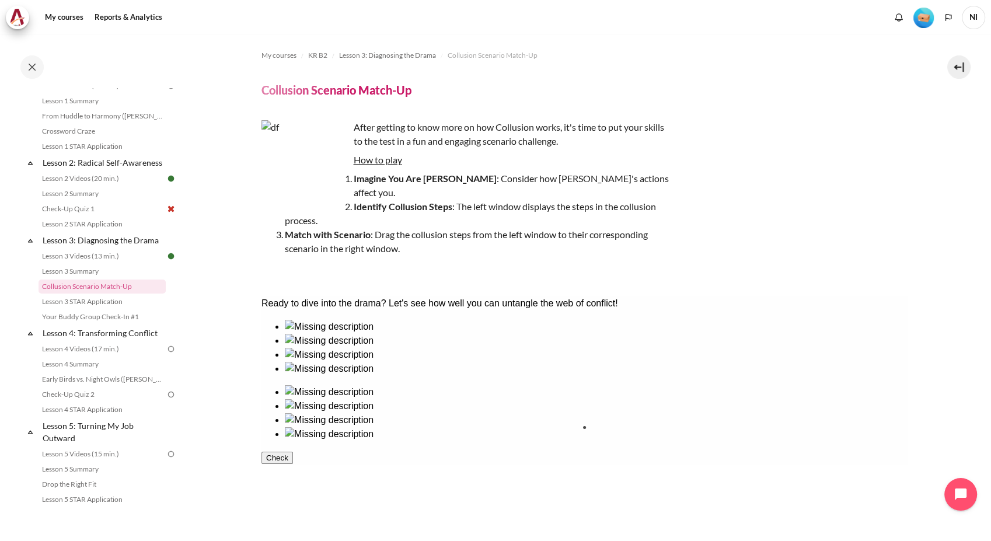
drag, startPoint x: 287, startPoint y: 467, endPoint x: 610, endPoint y: 470, distance: 322.3
drag, startPoint x: 307, startPoint y: 389, endPoint x: 612, endPoint y: 394, distance: 305.4
drag, startPoint x: 462, startPoint y: 392, endPoint x: 796, endPoint y: 395, distance: 334.0
drag, startPoint x: 397, startPoint y: 396, endPoint x: 733, endPoint y: 398, distance: 335.7
click at [293, 520] on button "Check" at bounding box center [277, 514] width 32 height 12
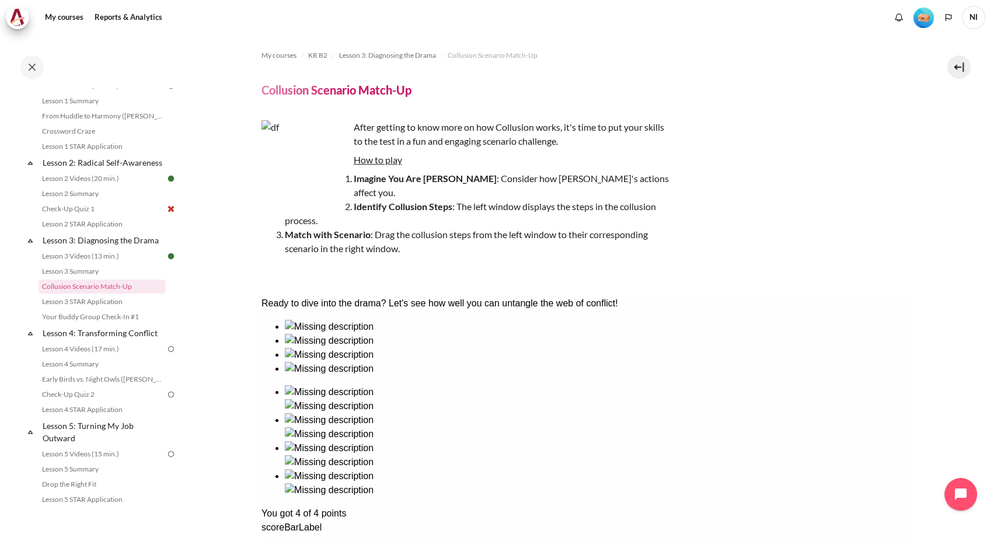
scroll to position [119, 0]
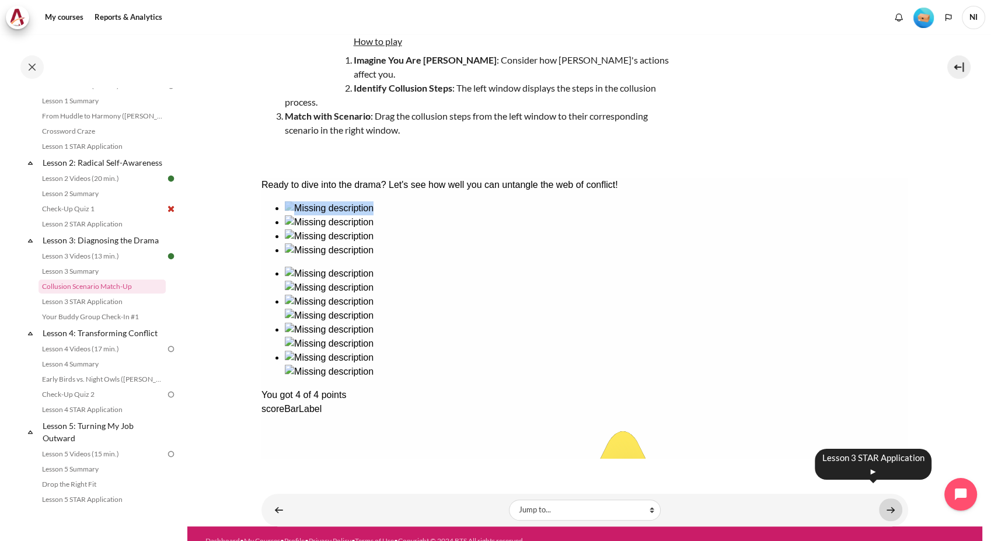
click at [883, 499] on link "Content" at bounding box center [890, 510] width 23 height 23
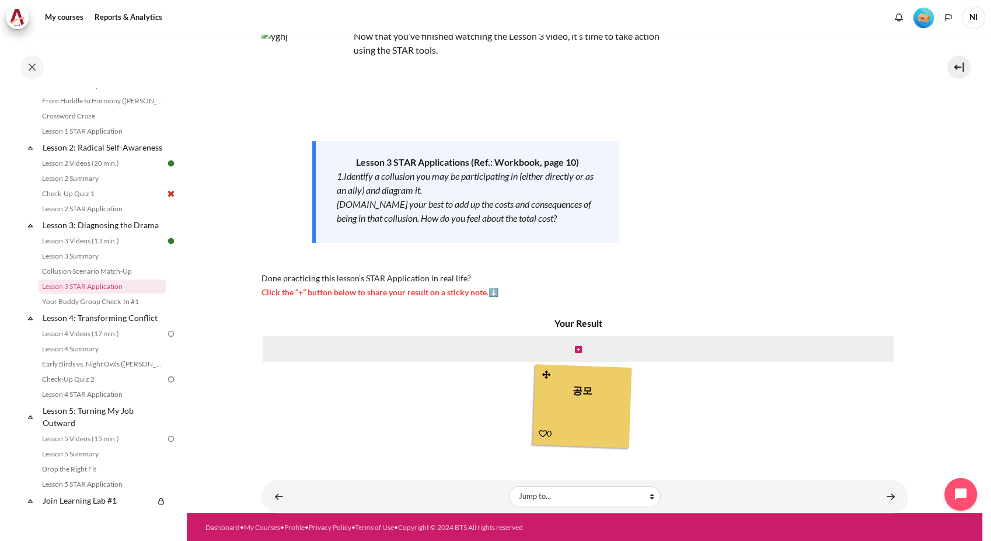
scroll to position [87, 0]
click at [879, 496] on link "Content" at bounding box center [890, 496] width 23 height 23
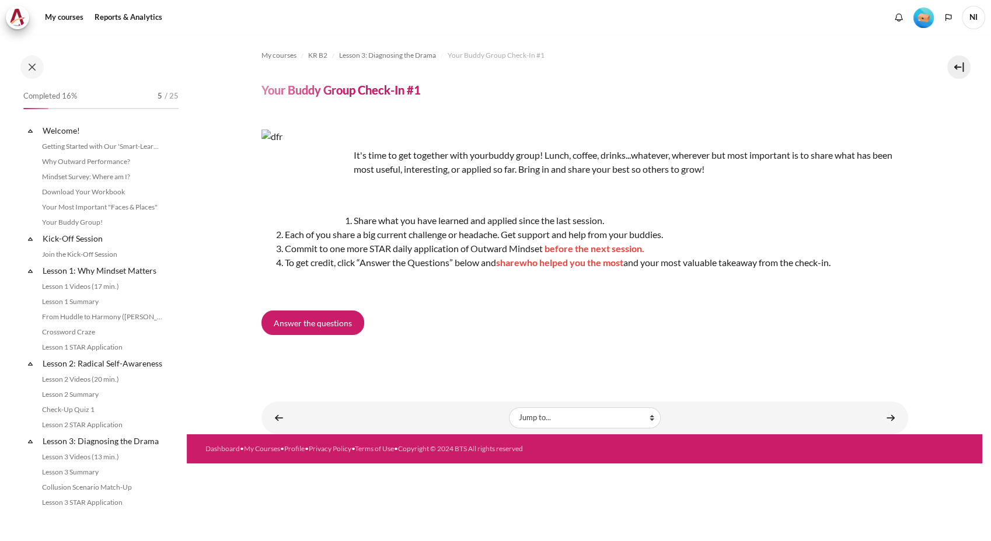
scroll to position [231, 0]
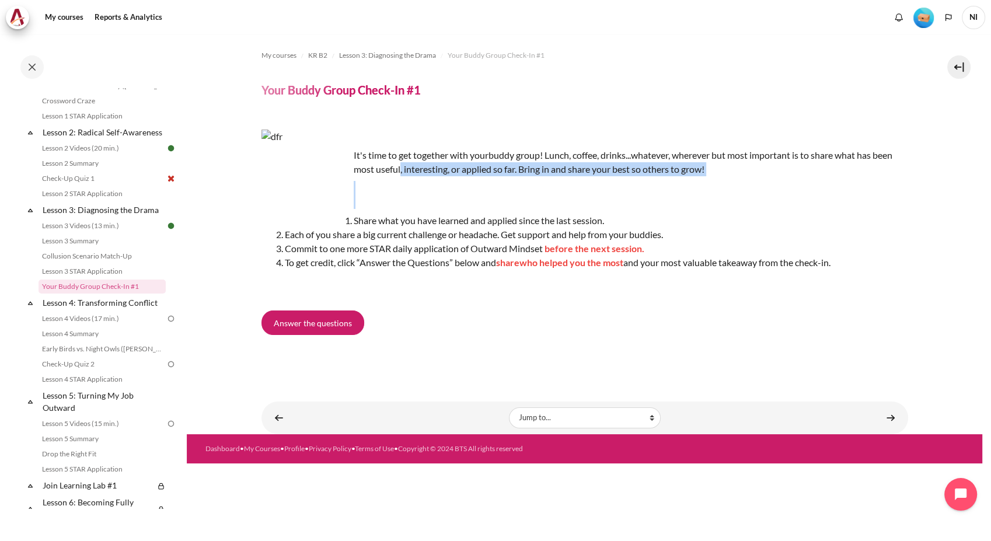
drag, startPoint x: 499, startPoint y: 151, endPoint x: 865, endPoint y: 275, distance: 387.2
click at [867, 273] on div "It's time to get together with your buddy group! Lunch, coffee, drinks...whatev…" at bounding box center [585, 211] width 647 height 163
click at [891, 415] on link "Content" at bounding box center [890, 417] width 23 height 23
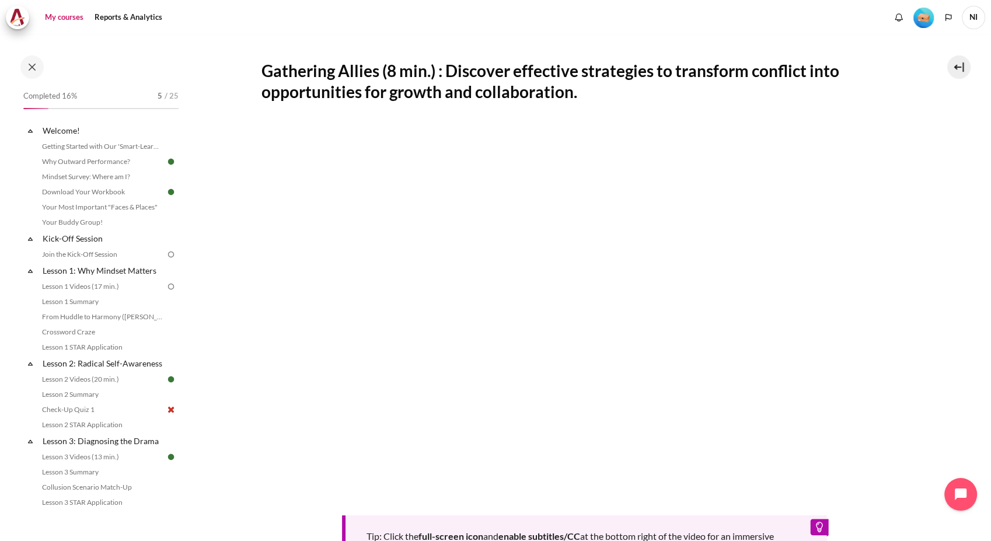
click at [67, 16] on link "My courses" at bounding box center [64, 17] width 47 height 23
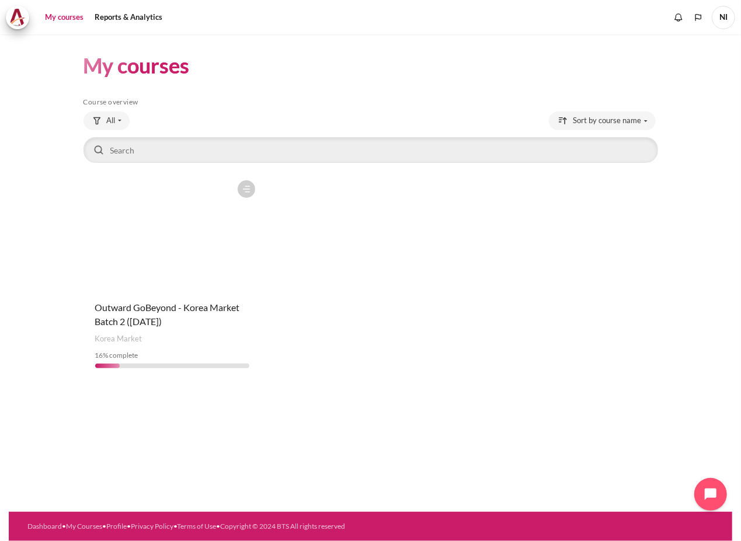
click at [144, 218] on figure "Content" at bounding box center [171, 233] width 177 height 117
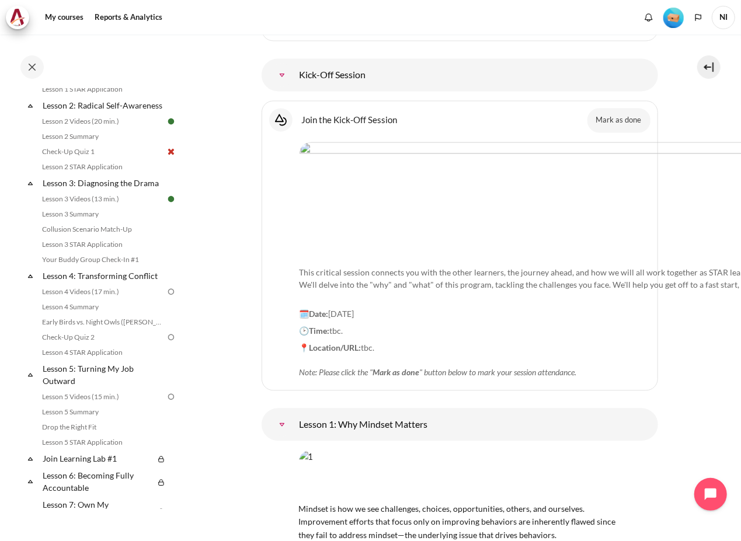
scroll to position [259, 0]
click at [113, 283] on link "Lesson 4: Transforming Conflict" at bounding box center [103, 275] width 125 height 16
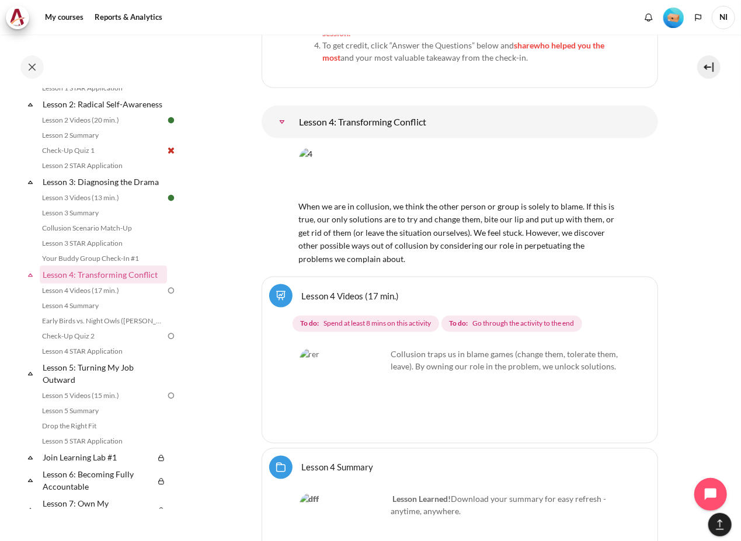
click at [341, 148] on img "Content" at bounding box center [460, 173] width 322 height 50
click at [103, 298] on link "Lesson 4 Videos (17 min.)" at bounding box center [102, 291] width 127 height 14
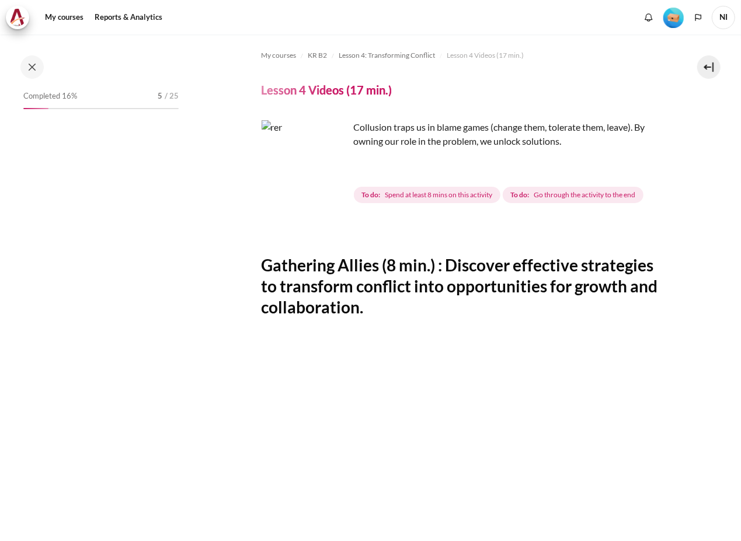
scroll to position [263, 0]
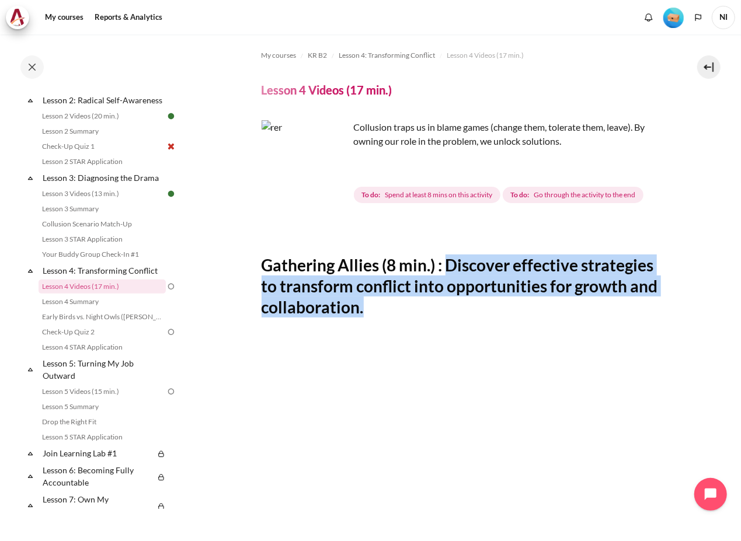
drag, startPoint x: 444, startPoint y: 264, endPoint x: 484, endPoint y: 301, distance: 53.7
click at [484, 301] on h2 "Gathering Allies (8 min.) : Discover effective strategies to transform conflict…" at bounding box center [460, 287] width 396 height 64
copy h2 "Discover effective strategies to transform conflict into opportunities for grow…"
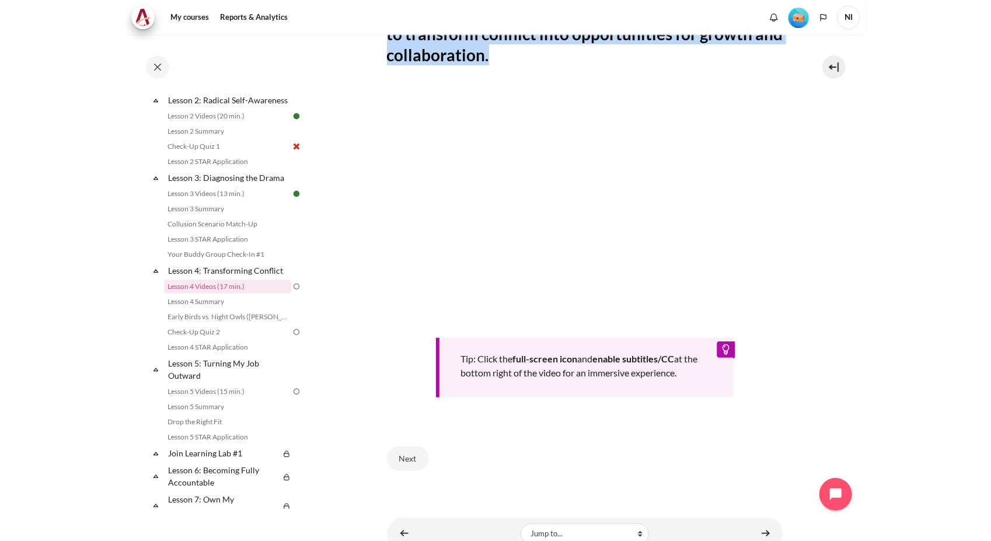
scroll to position [259, 0]
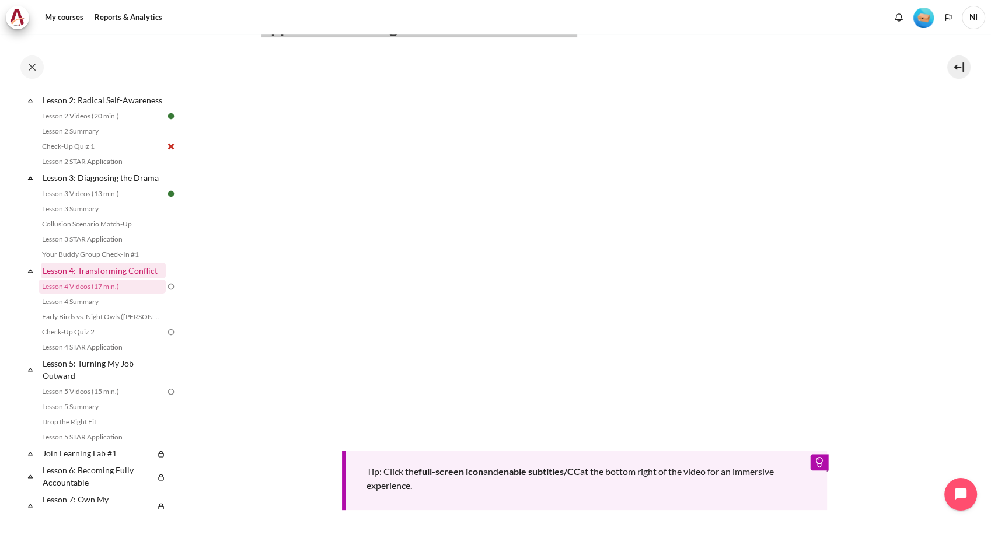
click at [105, 277] on link "Lesson 4: Transforming Conflict" at bounding box center [103, 271] width 125 height 16
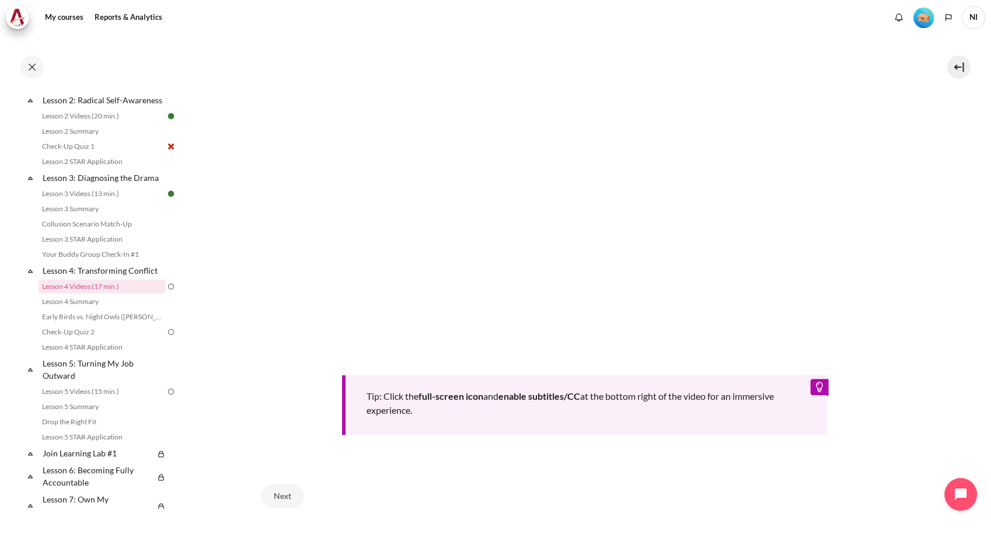
scroll to position [389, 0]
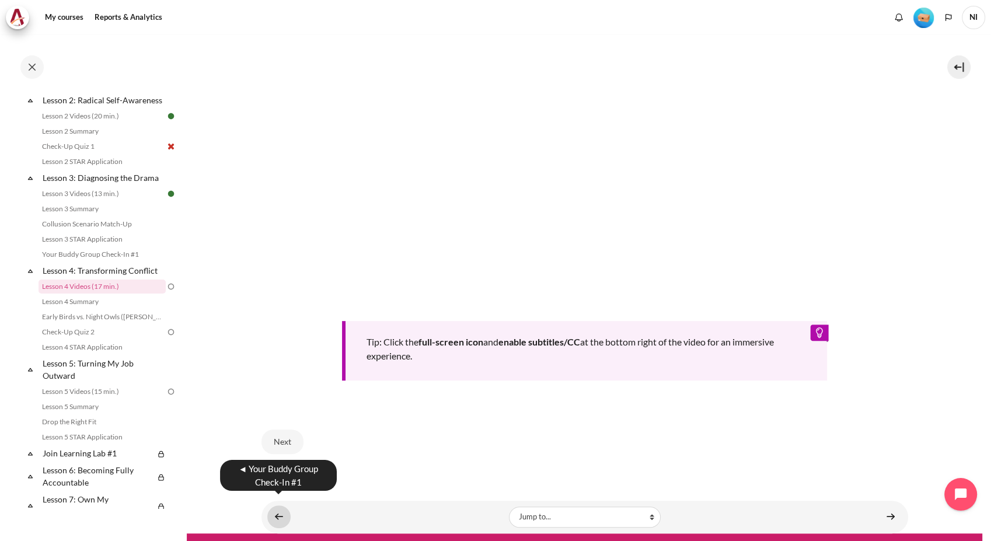
click at [284, 516] on link "Content" at bounding box center [278, 517] width 23 height 23
click at [263, 390] on div "Tip: Click the full-screen icon and enable subtitles/CC at the bottom right of …" at bounding box center [585, 168] width 647 height 498
click at [89, 262] on link "Your Buddy Group Check-In #1" at bounding box center [102, 255] width 127 height 14
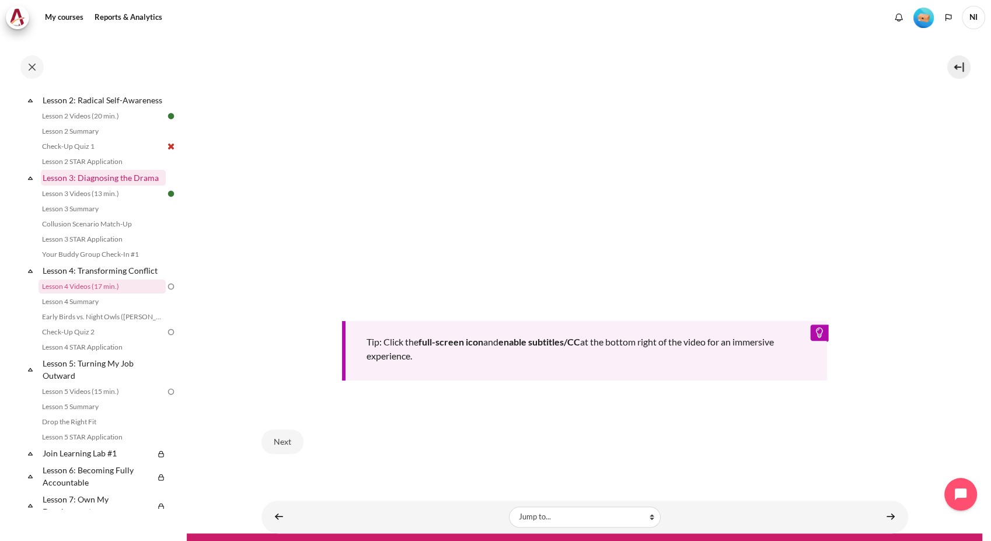
click at [87, 186] on link "Lesson 3: Diagnosing the Drama" at bounding box center [103, 178] width 125 height 16
click at [85, 201] on link "Lesson 3 Videos (13 min.)" at bounding box center [102, 194] width 127 height 14
click at [740, 62] on button at bounding box center [959, 66] width 23 height 23
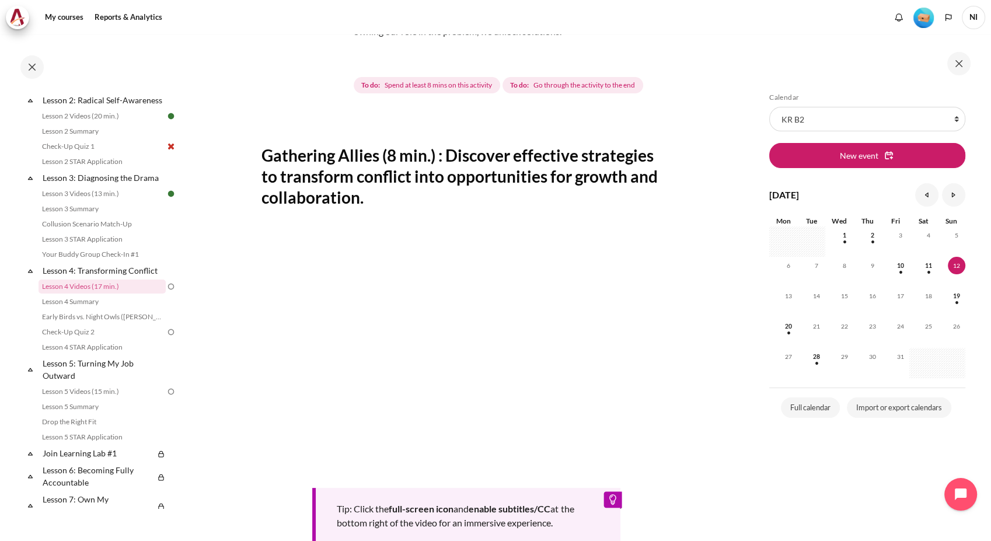
scroll to position [45, 0]
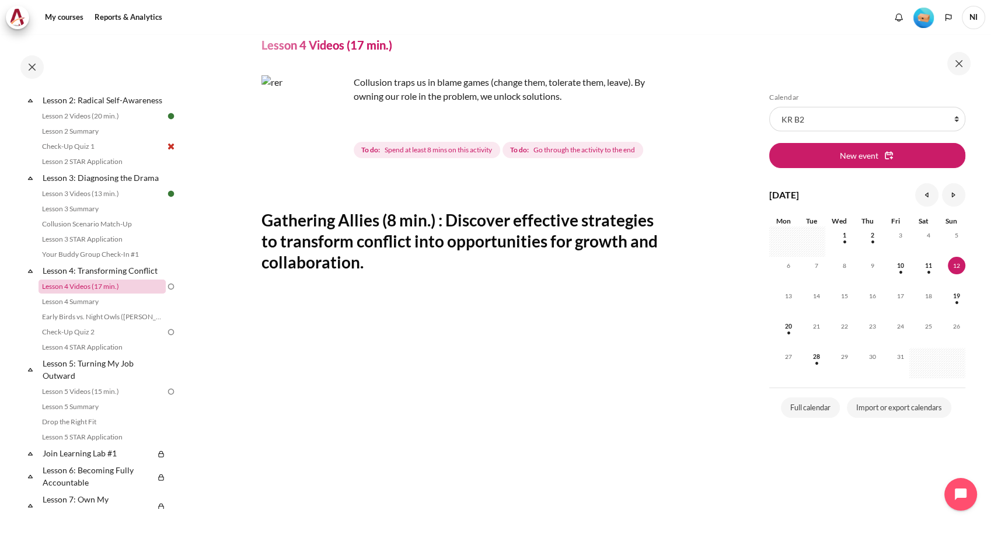
click at [66, 294] on link "Lesson 4 Videos (17 min.)" at bounding box center [102, 287] width 127 height 14
click at [712, 168] on section "My courses KR B2 Lesson 4: Transforming Conflict Lesson 4 Videos (17 min.) Less…" at bounding box center [466, 377] width 559 height 776
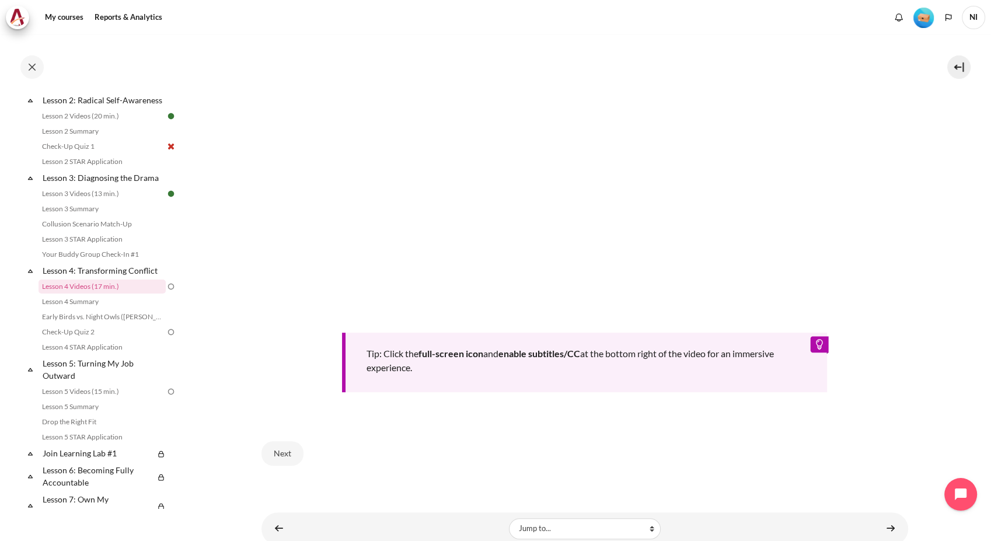
scroll to position [406, 0]
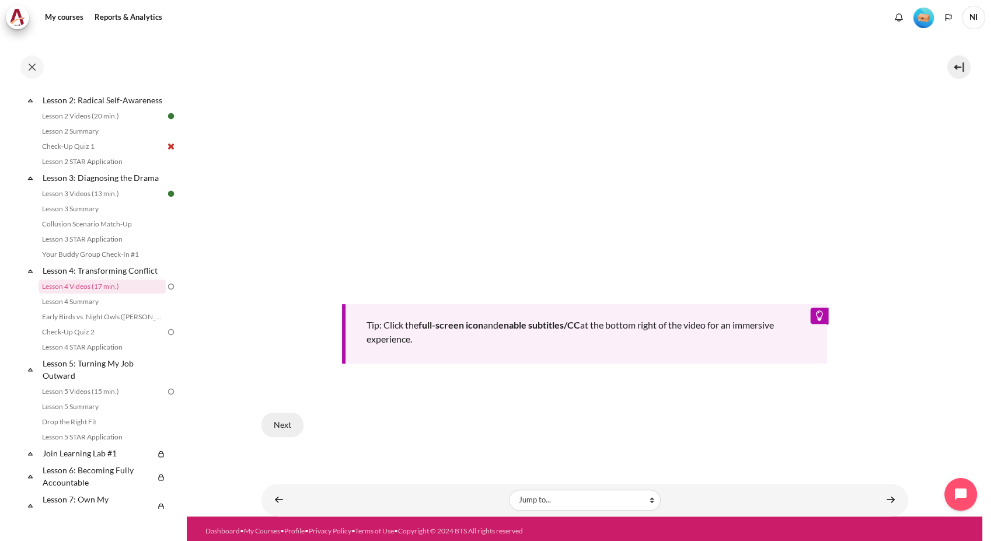
click at [287, 422] on button "Next" at bounding box center [283, 425] width 42 height 25
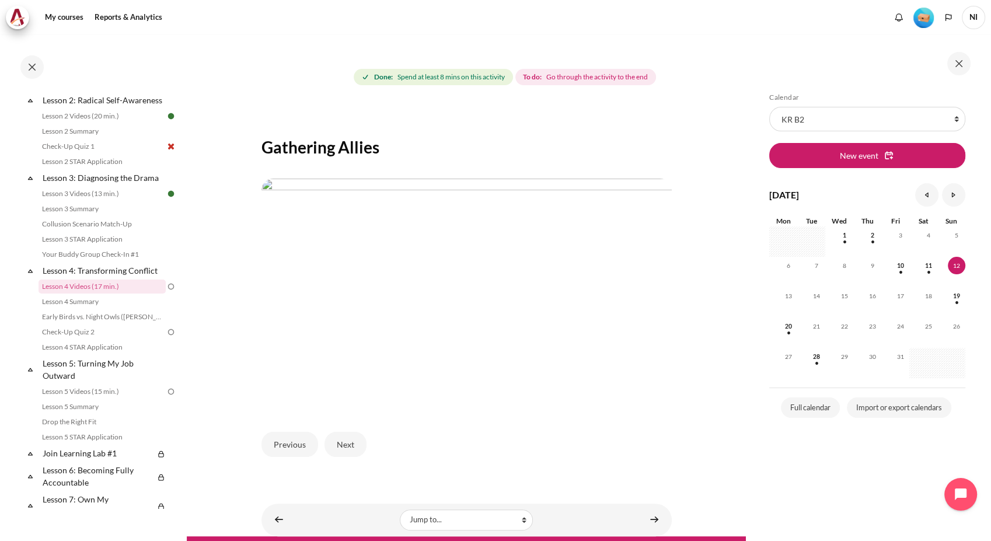
scroll to position [130, 0]
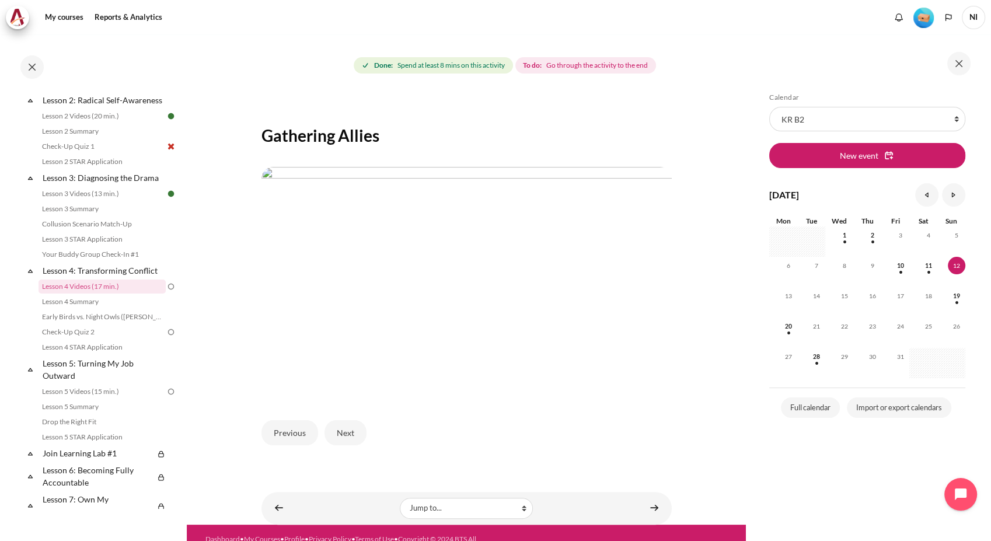
click at [396, 342] on img "Content" at bounding box center [467, 282] width 410 height 231
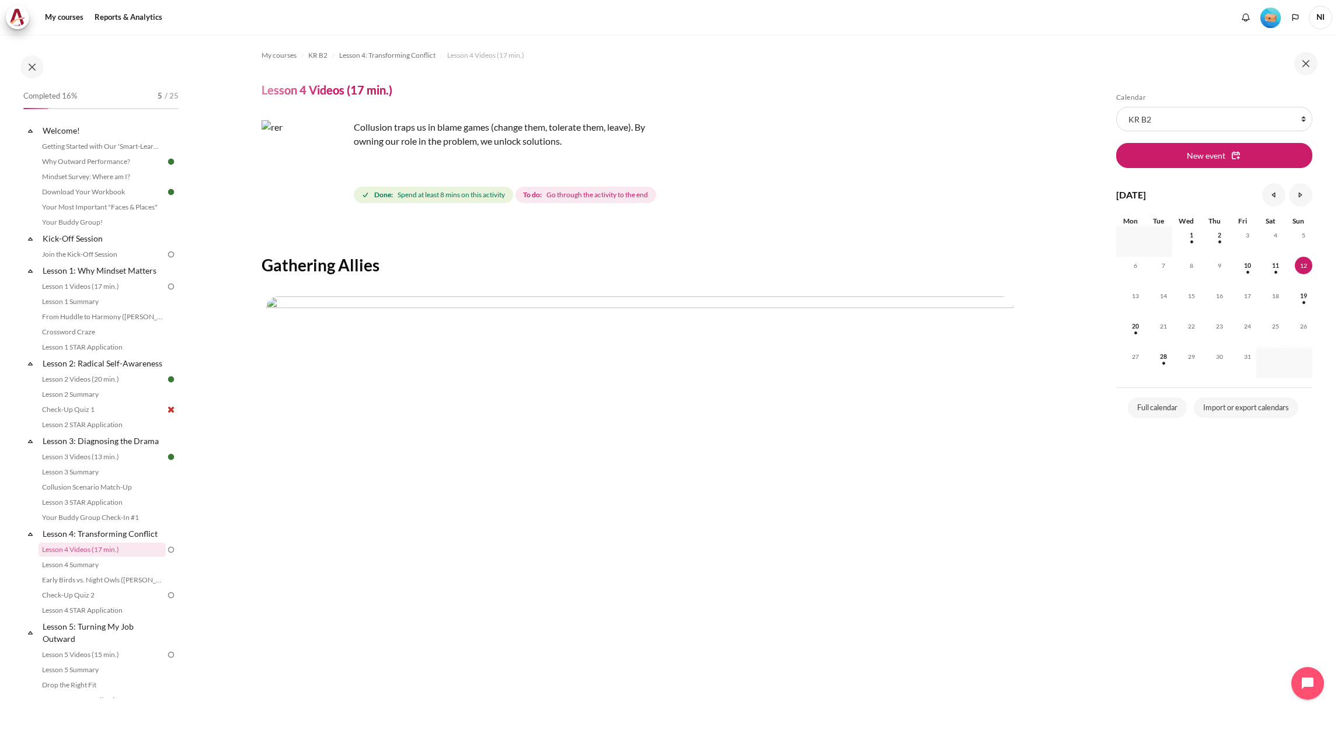
scroll to position [142, 0]
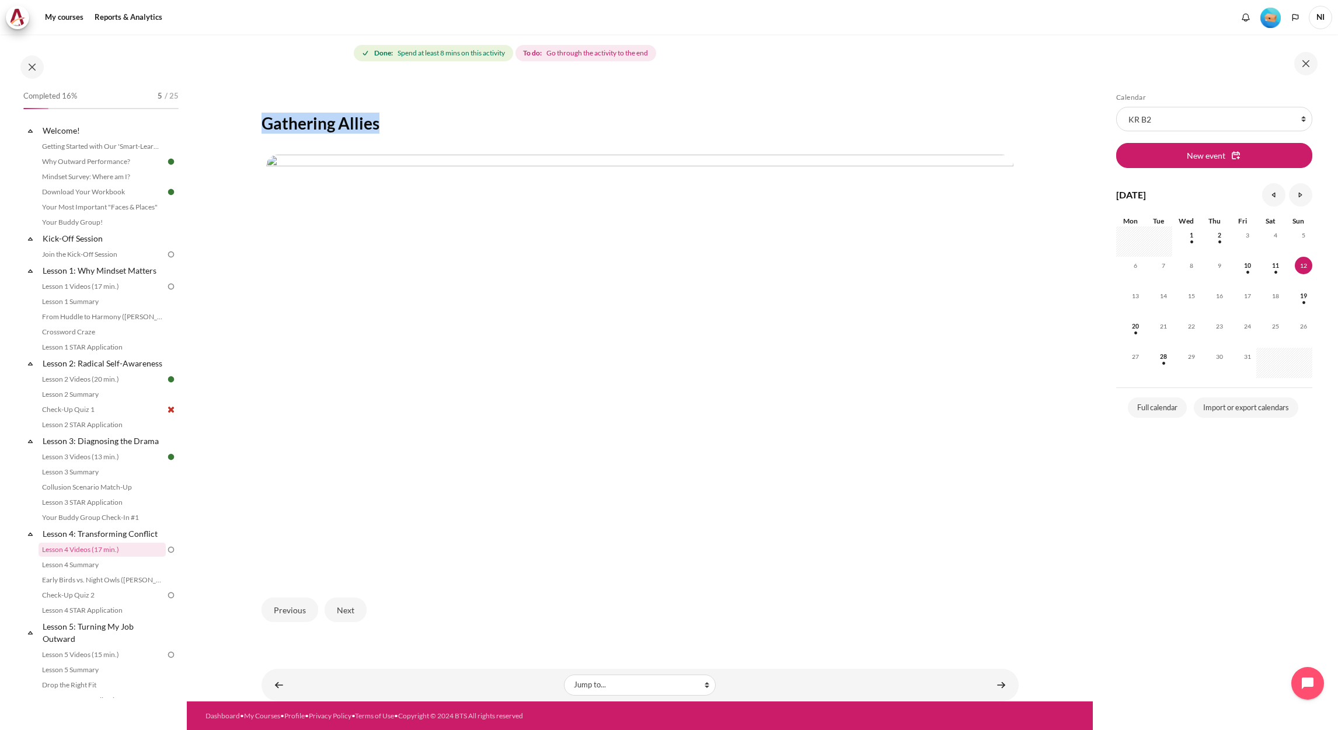
drag, startPoint x: 404, startPoint y: 134, endPoint x: 226, endPoint y: 119, distance: 178.7
click at [226, 119] on section "My courses KR B2 Lesson 4: Transforming Conflict Lesson 4 Videos (17 min.) Less…" at bounding box center [640, 297] width 906 height 809
copy h2 "Gathering Allies"
click at [335, 541] on button "Next" at bounding box center [346, 610] width 42 height 25
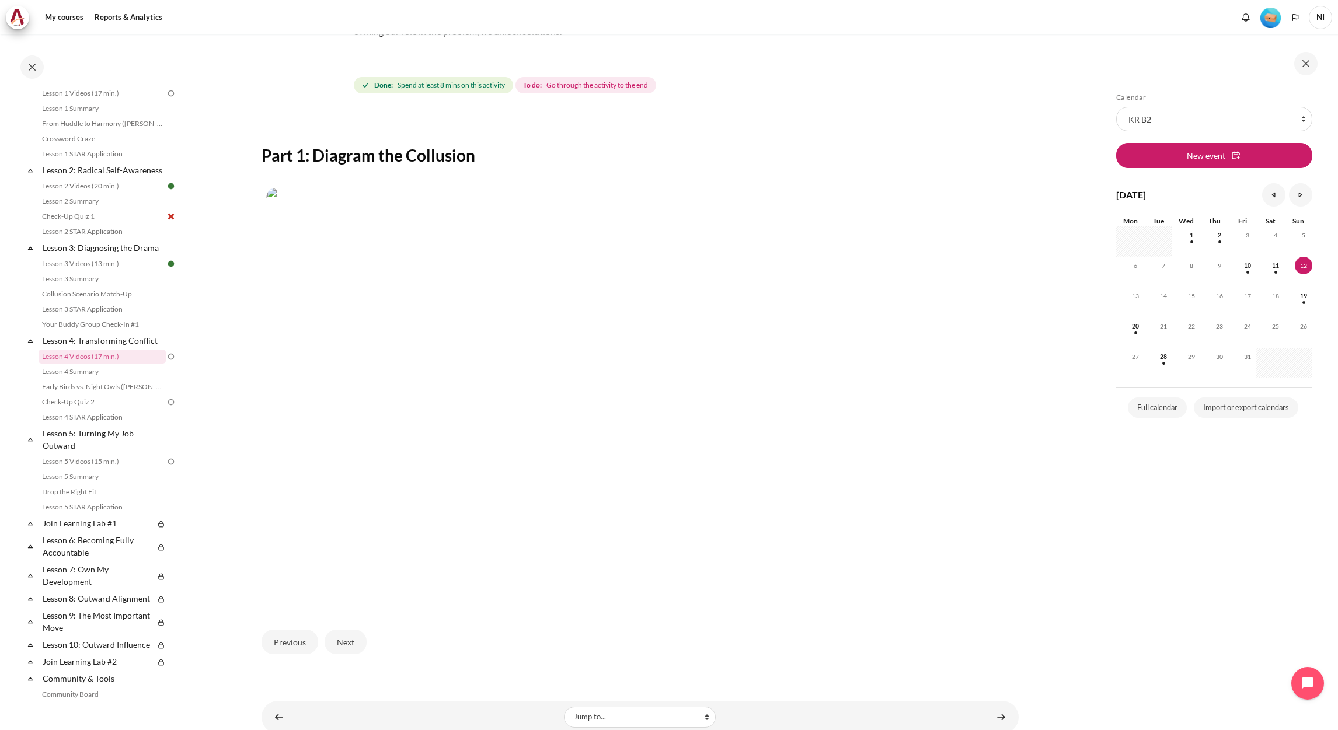
scroll to position [142, 0]
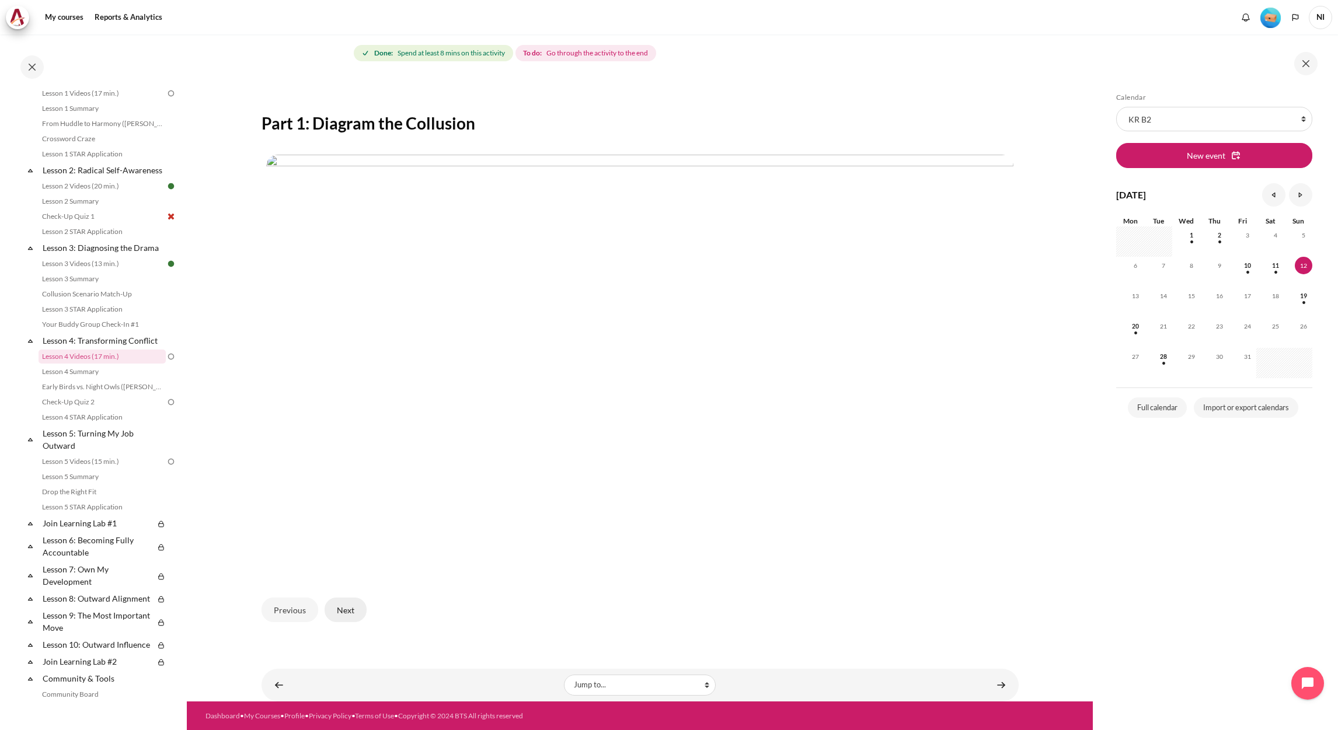
click at [353, 610] on button "Next" at bounding box center [346, 610] width 42 height 25
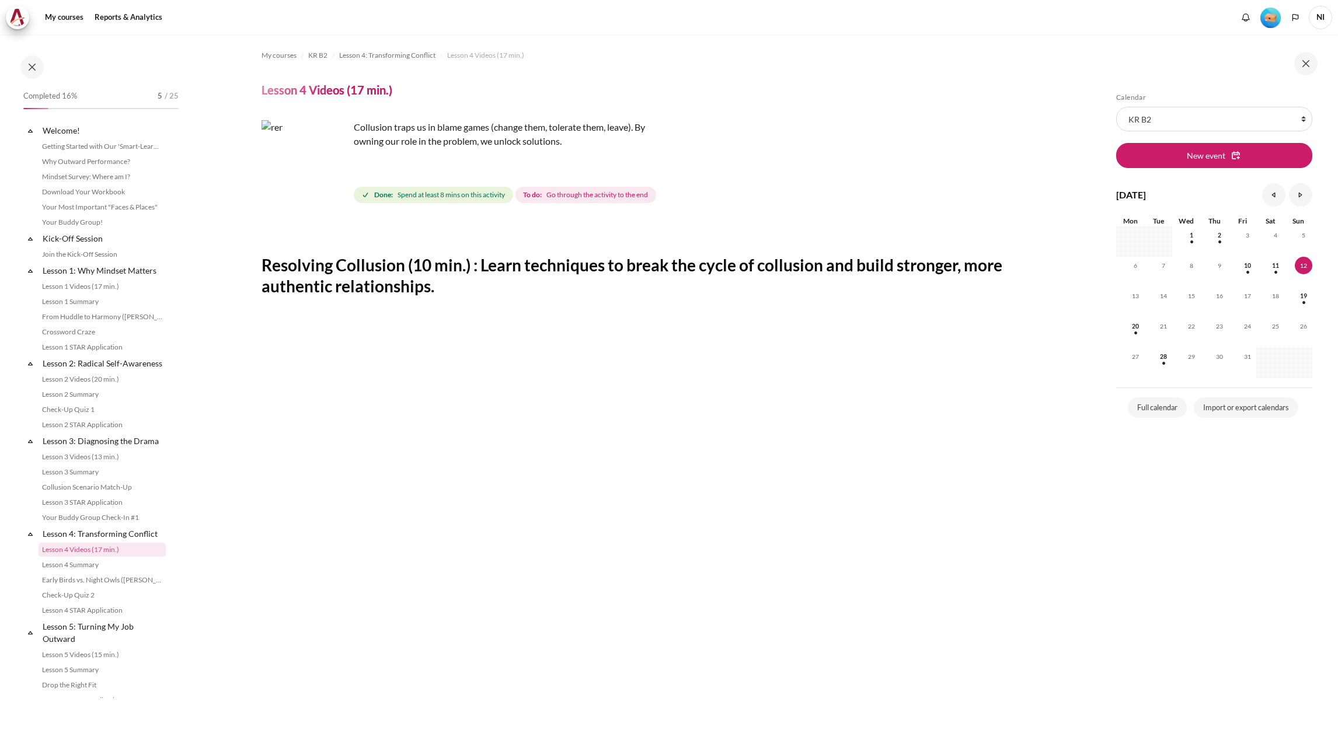
scroll to position [193, 0]
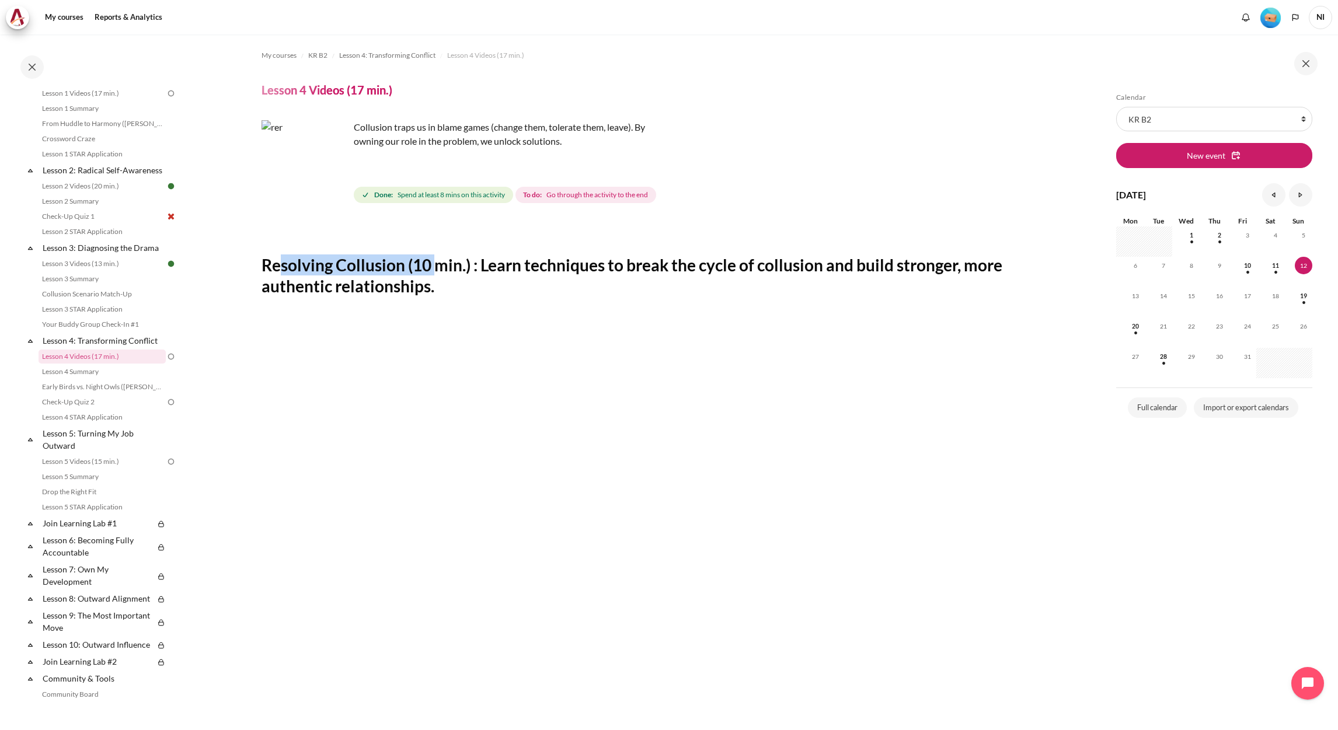
drag, startPoint x: 282, startPoint y: 272, endPoint x: 436, endPoint y: 269, distance: 153.6
click at [436, 269] on h2 "Resolving Collusion (10 min.) : Learn techniques to break the cycle of collusio…" at bounding box center [640, 276] width 757 height 43
drag, startPoint x: 436, startPoint y: 269, endPoint x: 437, endPoint y: 294, distance: 25.1
click at [436, 293] on h2 "Resolving Collusion (10 min.) : Learn techniques to break the cycle of collusio…" at bounding box center [640, 276] width 757 height 43
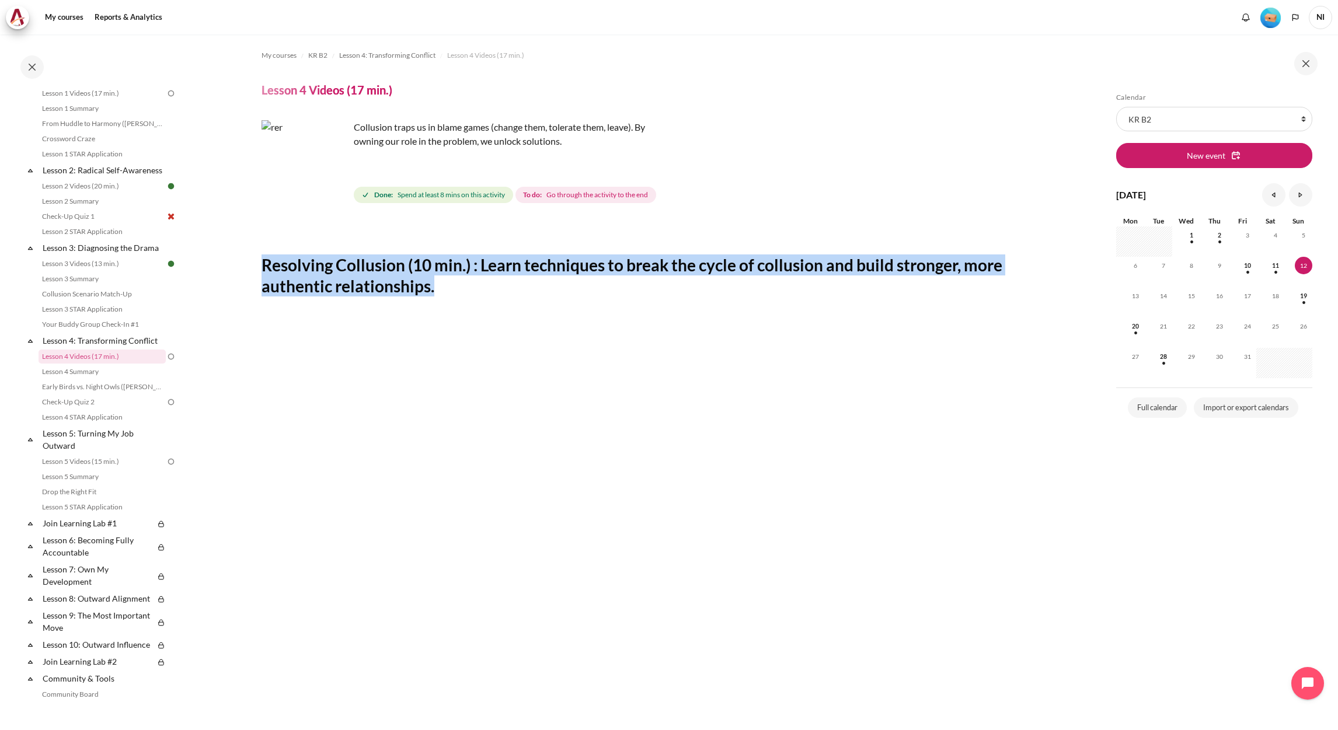
drag, startPoint x: 443, startPoint y: 291, endPoint x: 243, endPoint y: 263, distance: 201.7
click at [243, 263] on section "My courses KR B2 Lesson 4: Transforming Conflict Lesson 4 Videos (17 min.) Less…" at bounding box center [640, 502] width 906 height 936
copy h2 "Resolving Collusion (10 min.) : Learn techniques to break the cycle of collusio…"
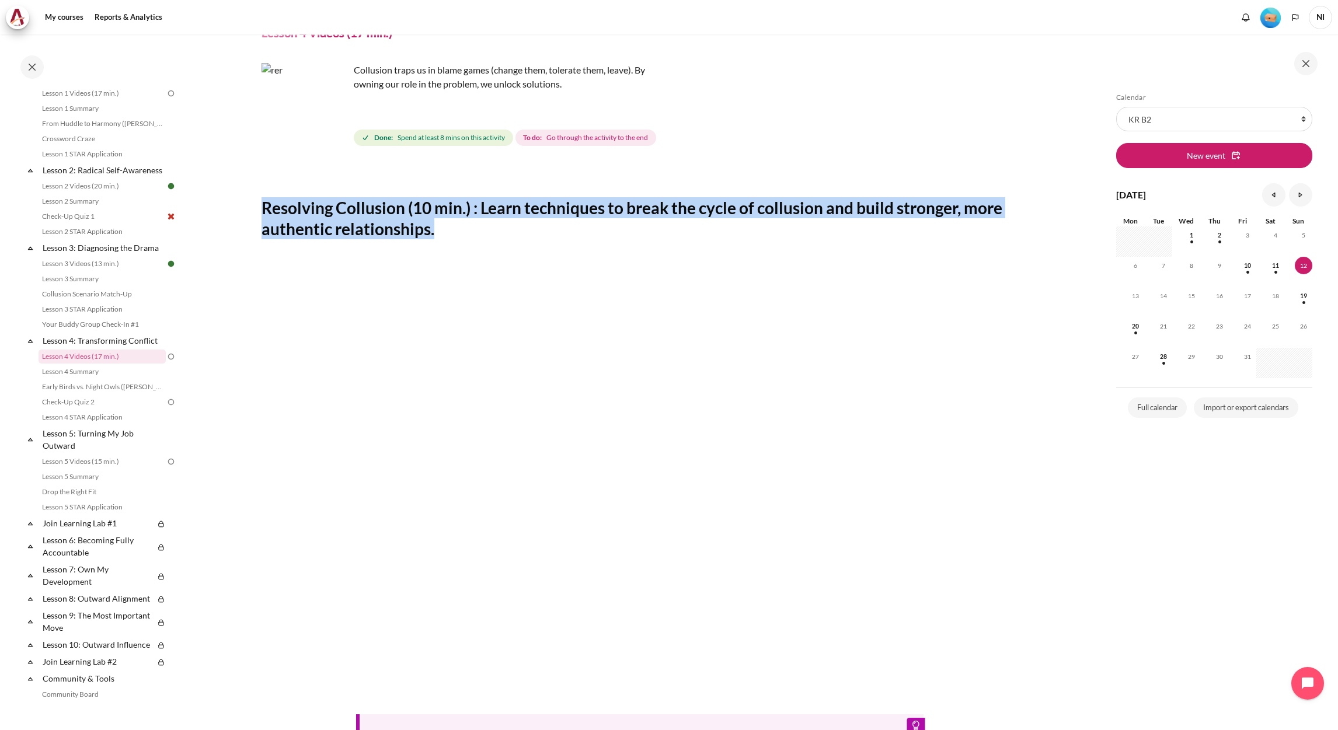
scroll to position [88, 0]
